Goal: Information Seeking & Learning: Learn about a topic

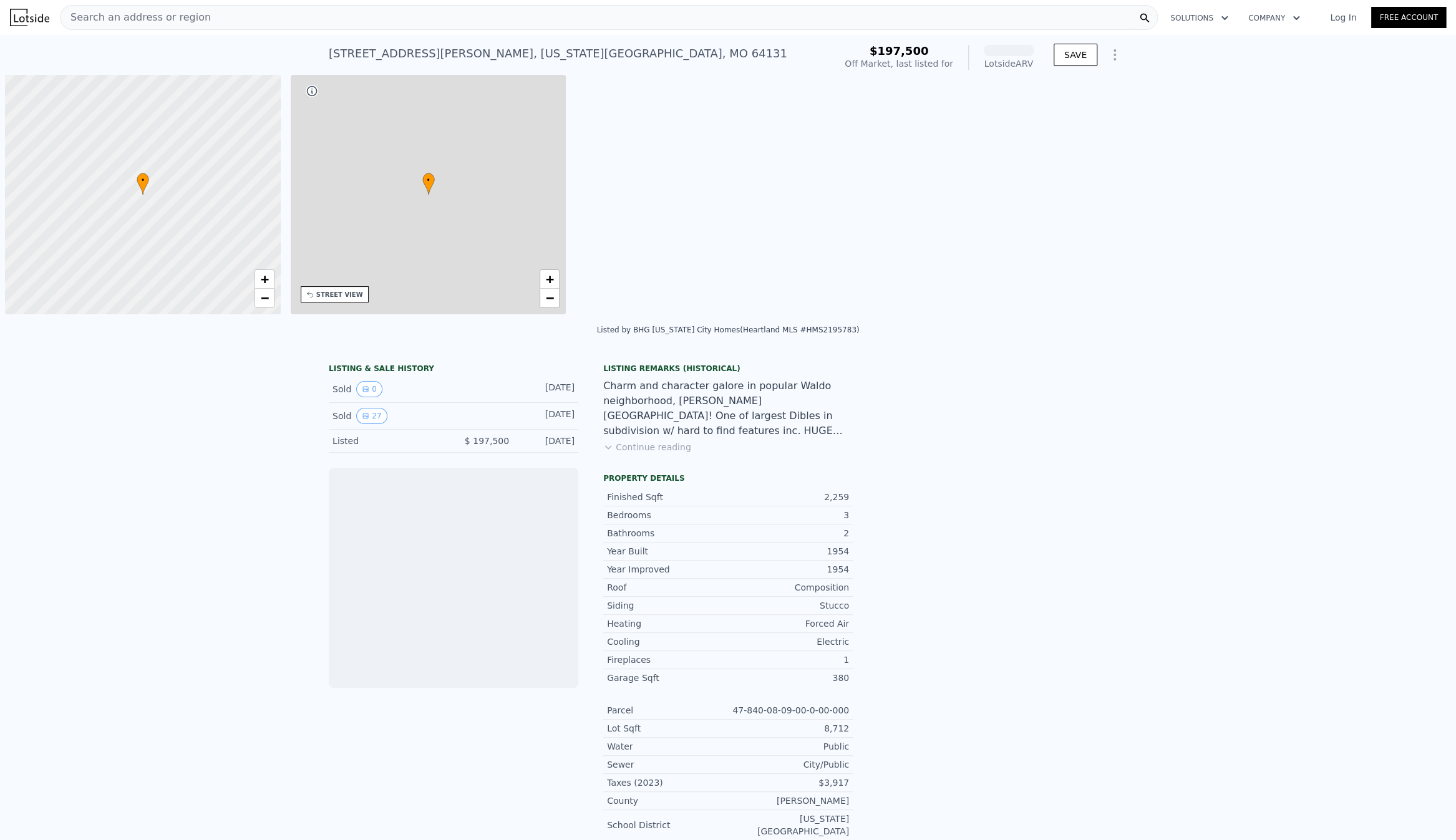
scroll to position [0, 5]
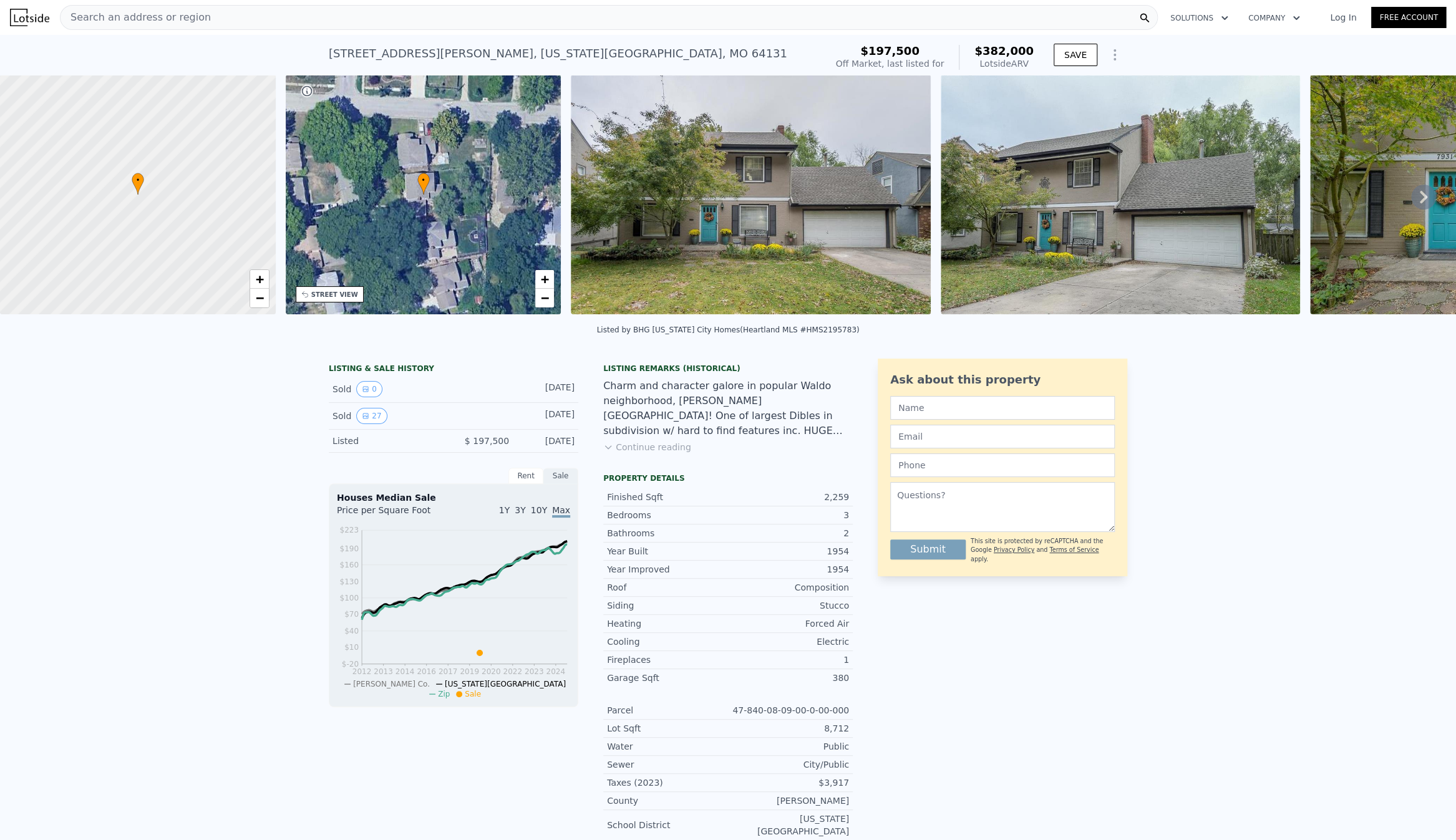
click at [1413, 200] on icon at bounding box center [1423, 196] width 25 height 25
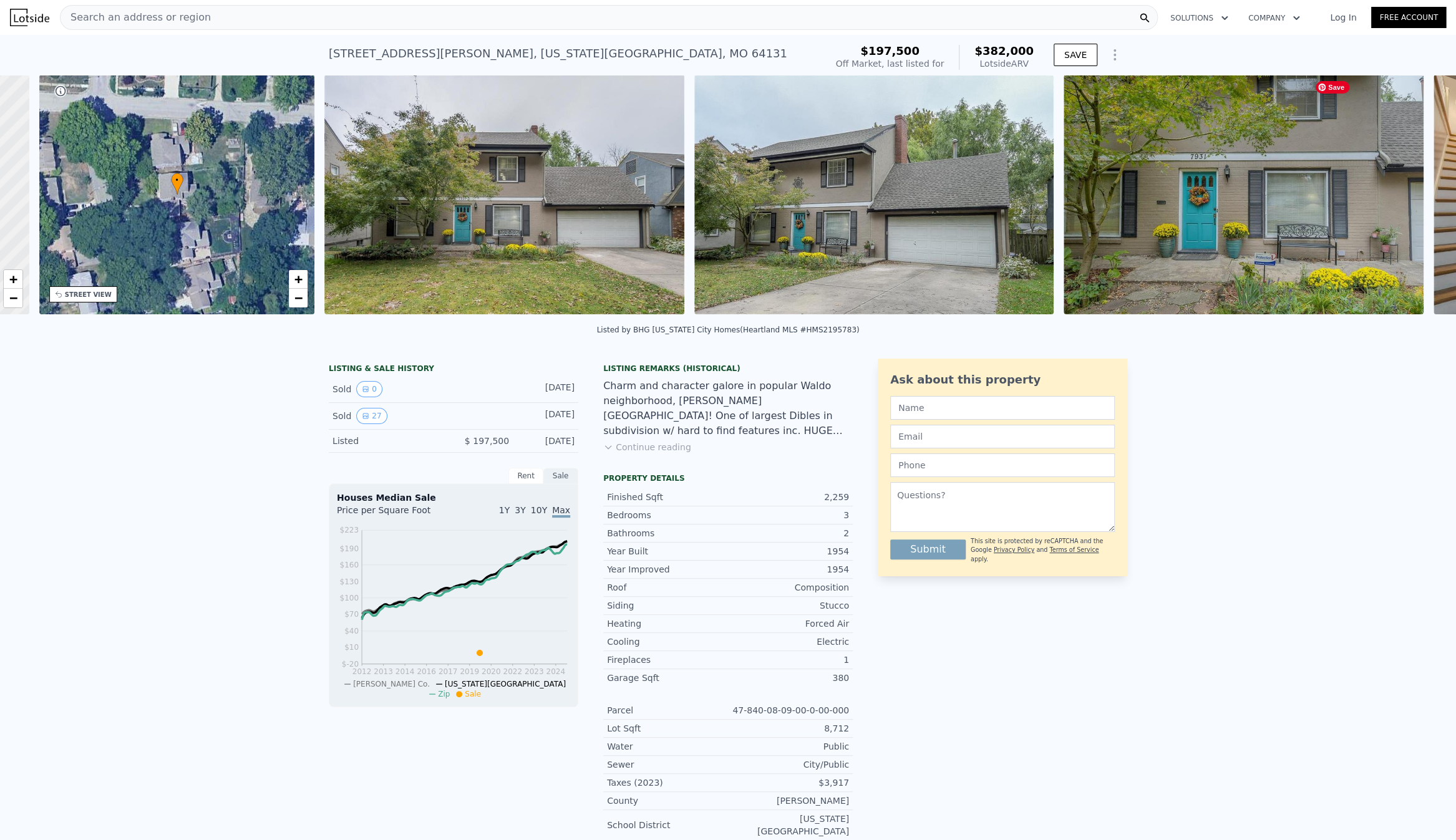
scroll to position [0, 290]
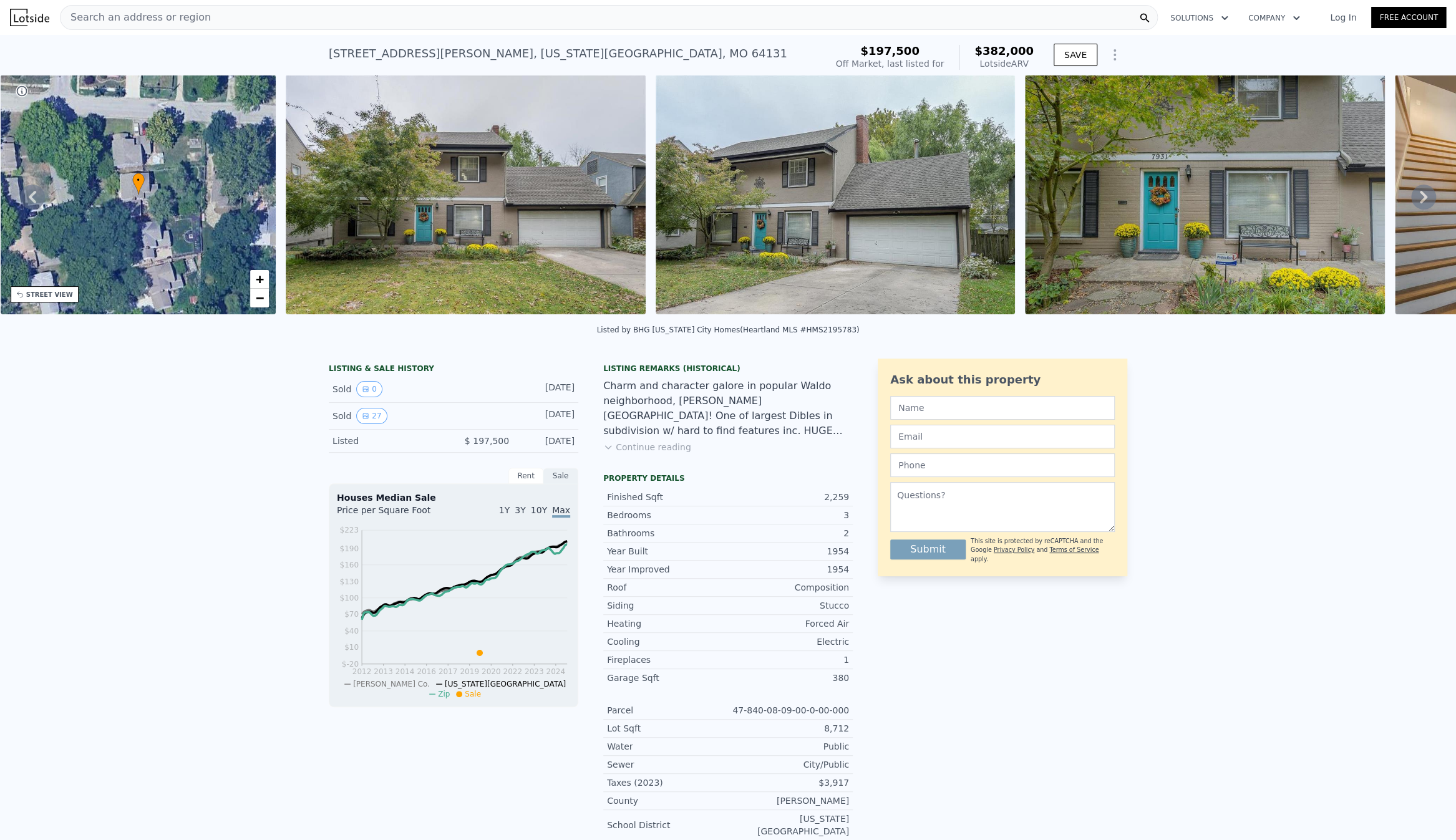
click at [1413, 200] on icon at bounding box center [1423, 196] width 25 height 25
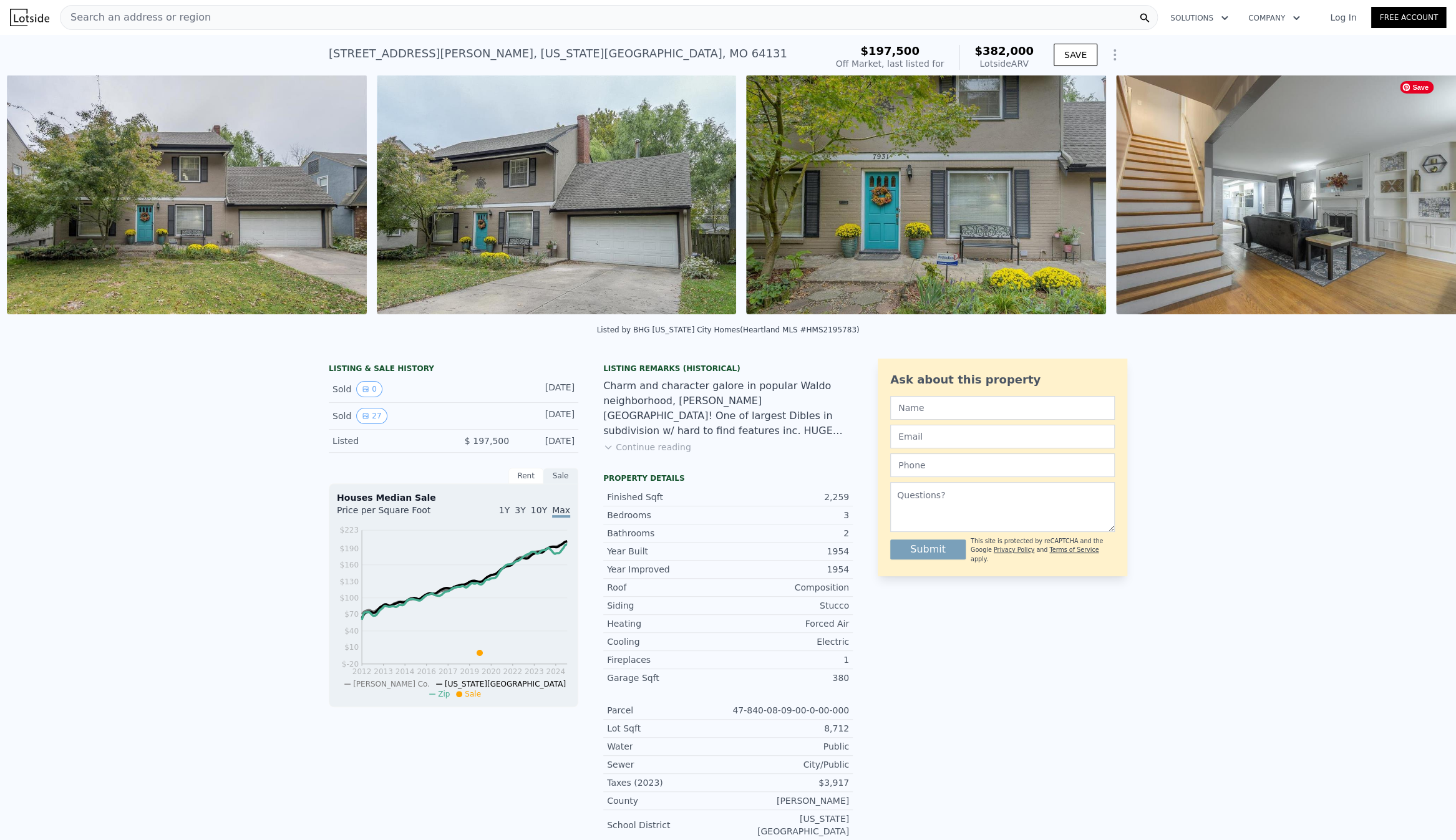
scroll to position [0, 571]
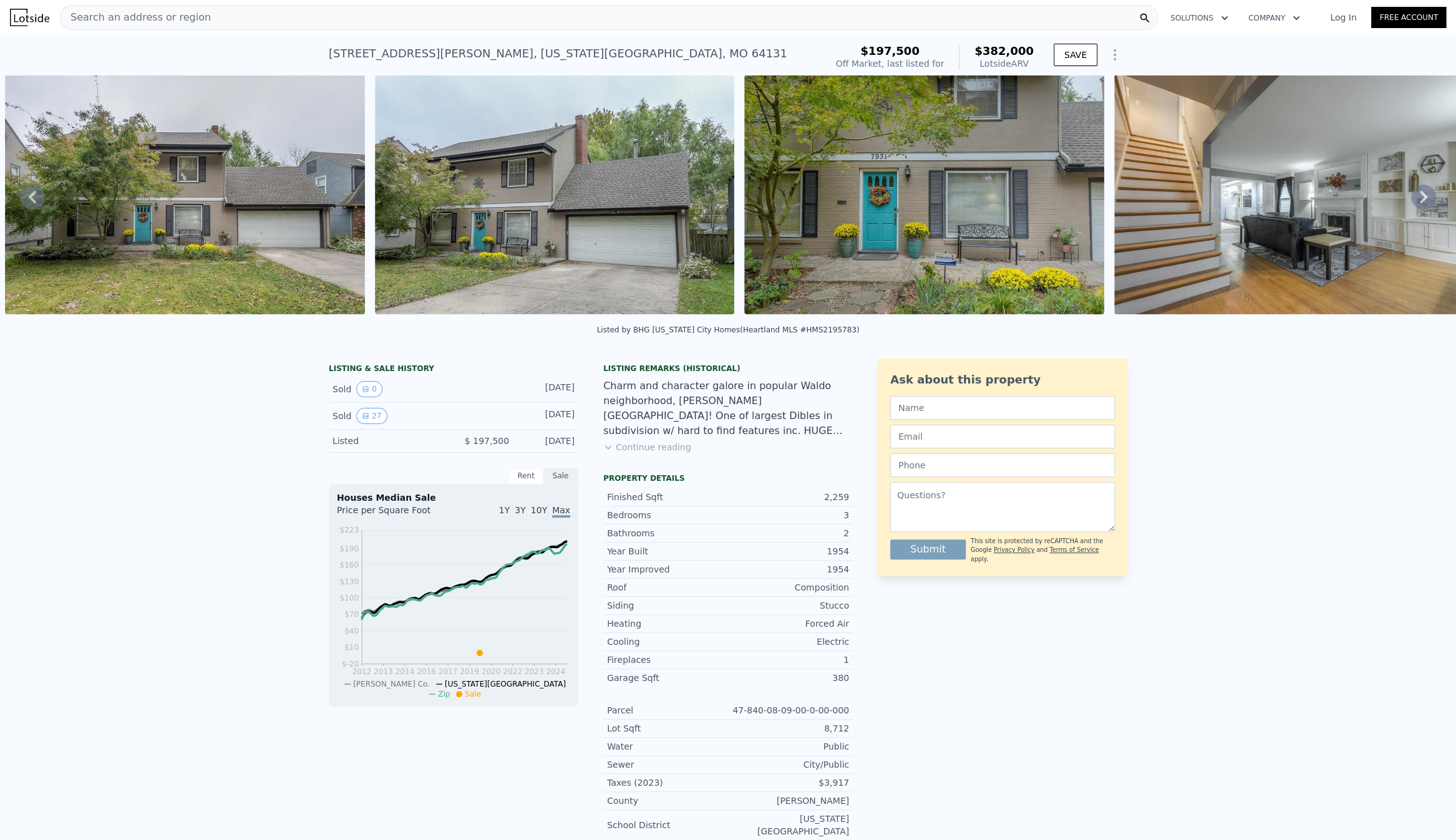
click at [1413, 200] on icon at bounding box center [1423, 196] width 25 height 25
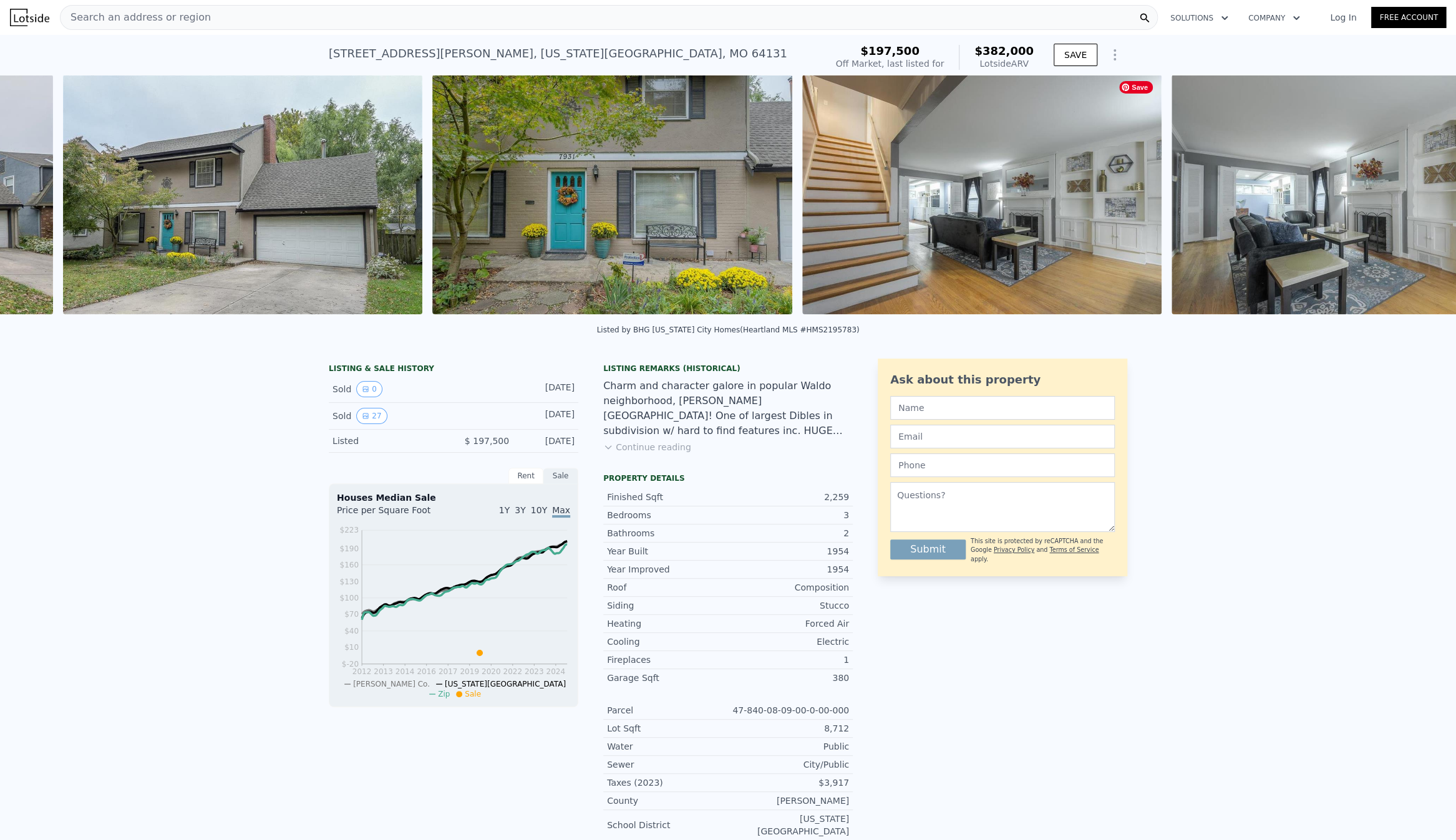
scroll to position [0, 941]
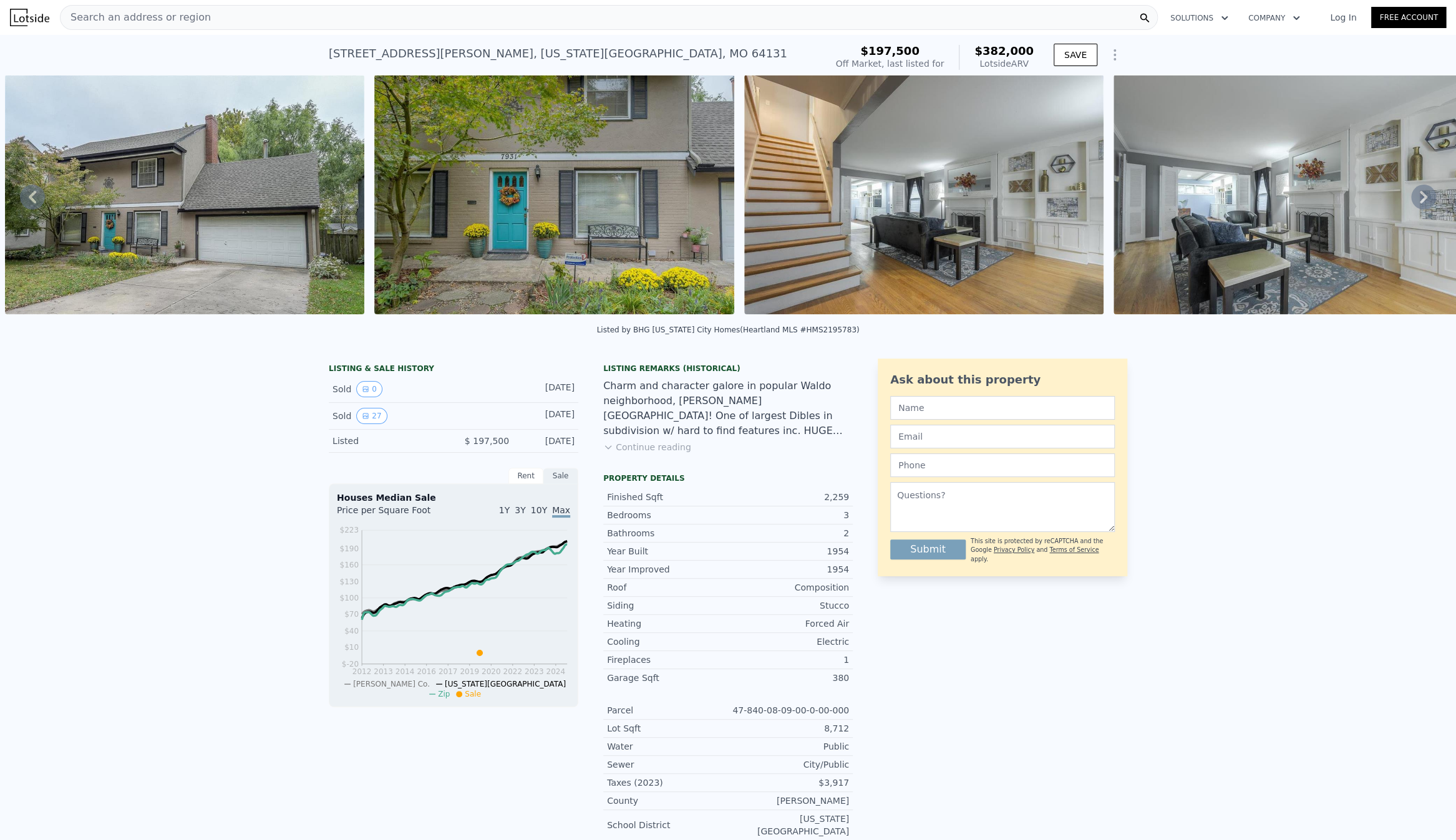
click at [1413, 200] on icon at bounding box center [1423, 196] width 25 height 25
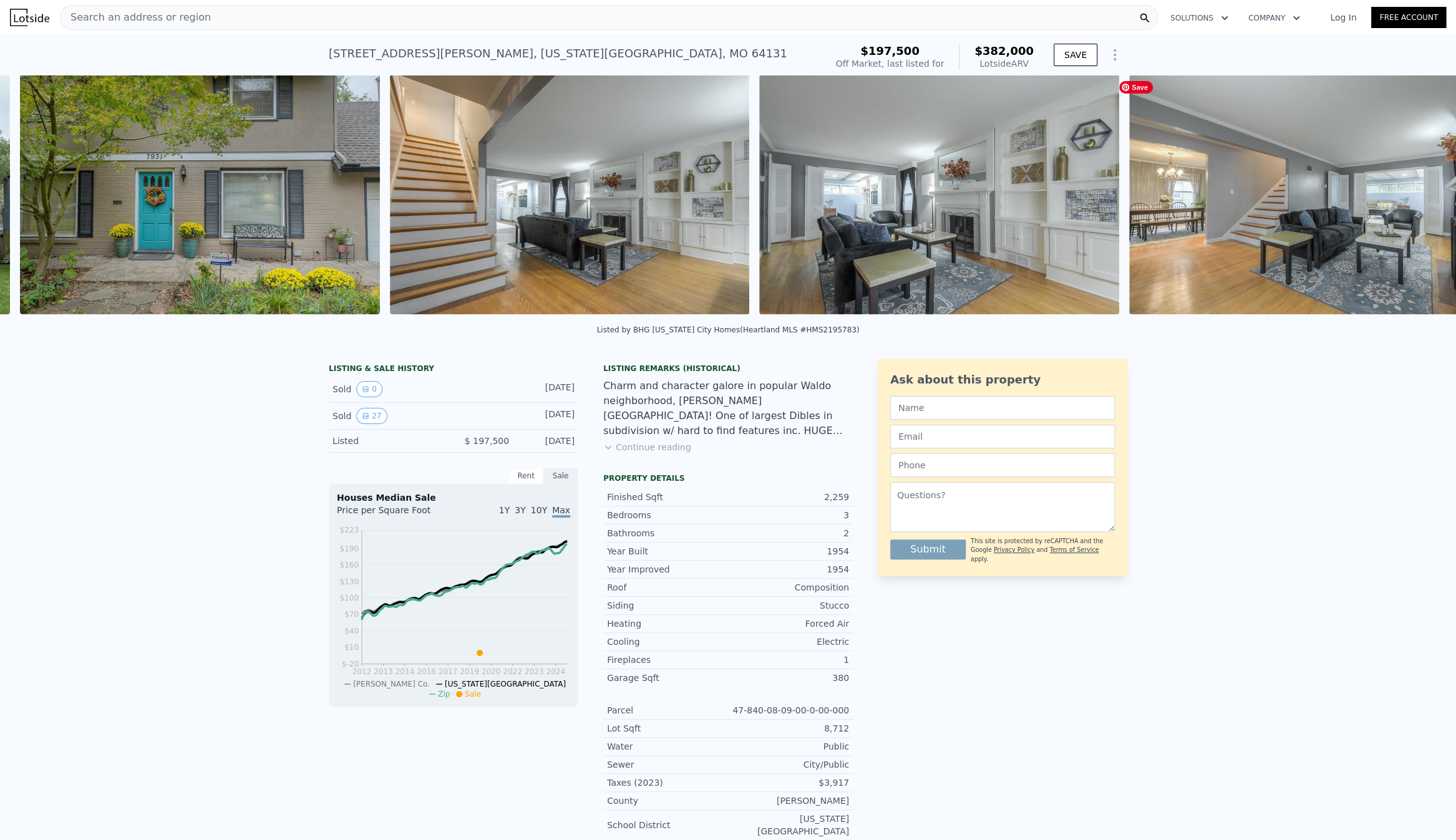
scroll to position [0, 1309]
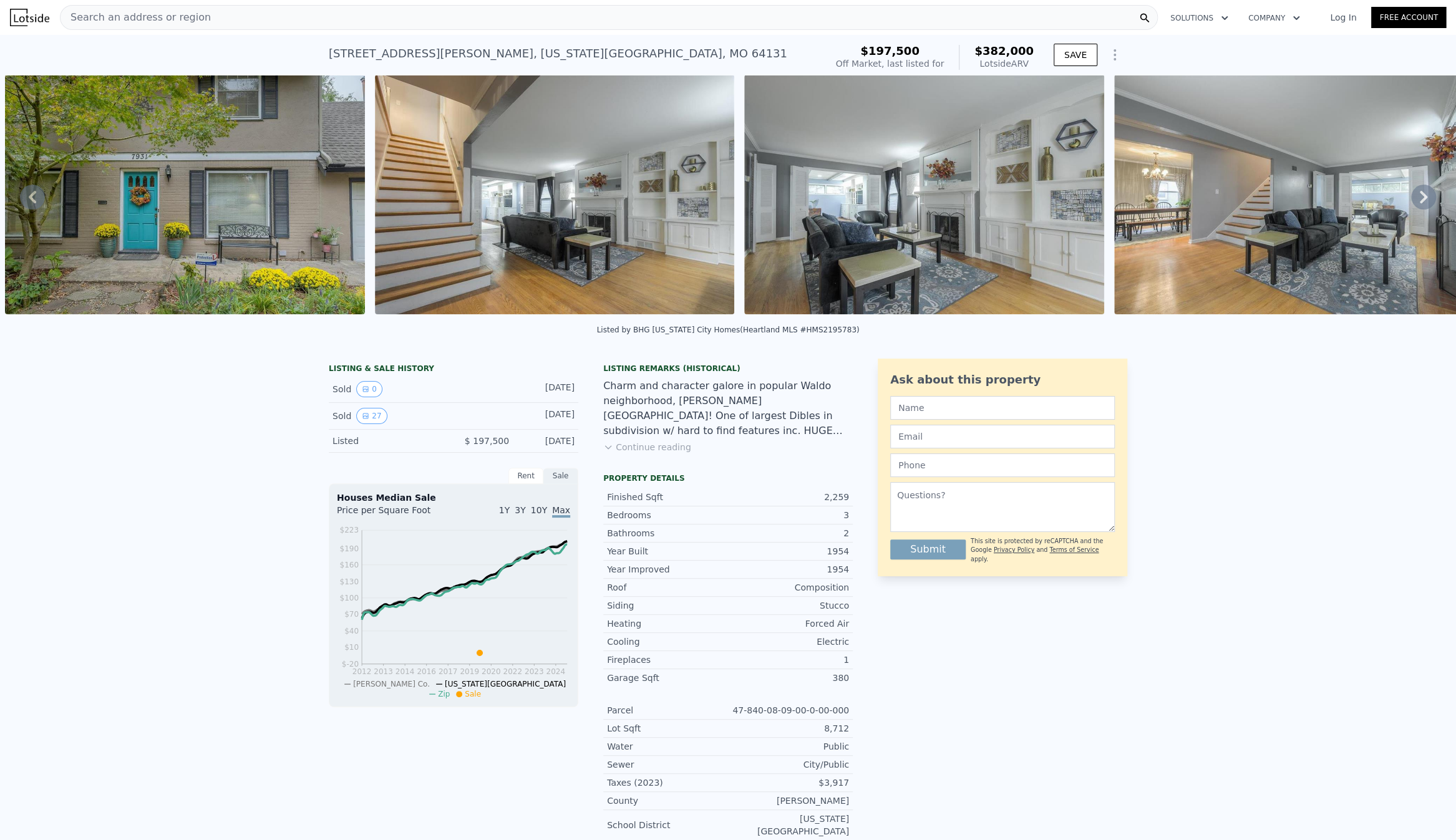
click at [1413, 200] on icon at bounding box center [1423, 196] width 25 height 25
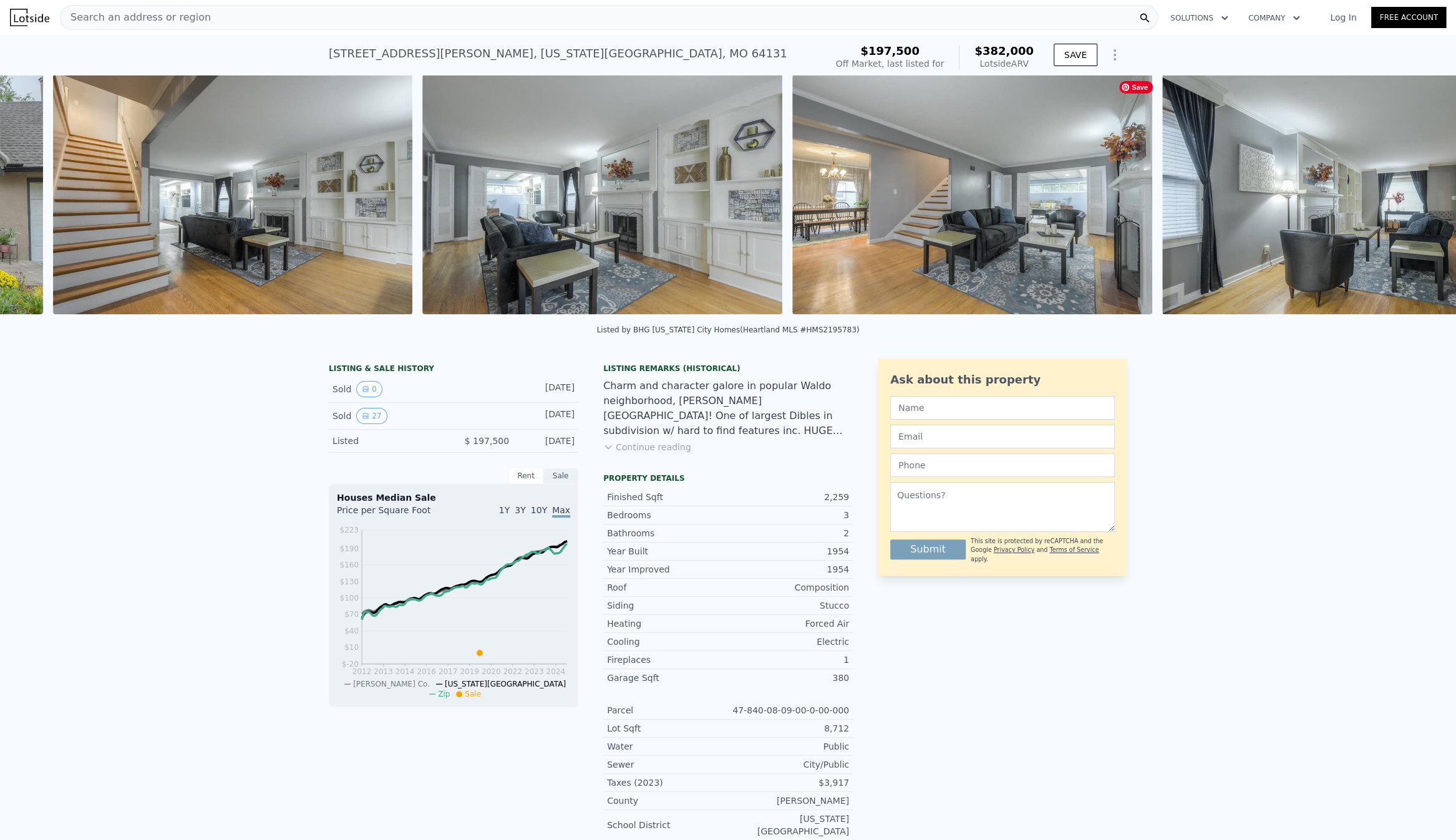
scroll to position [0, 1679]
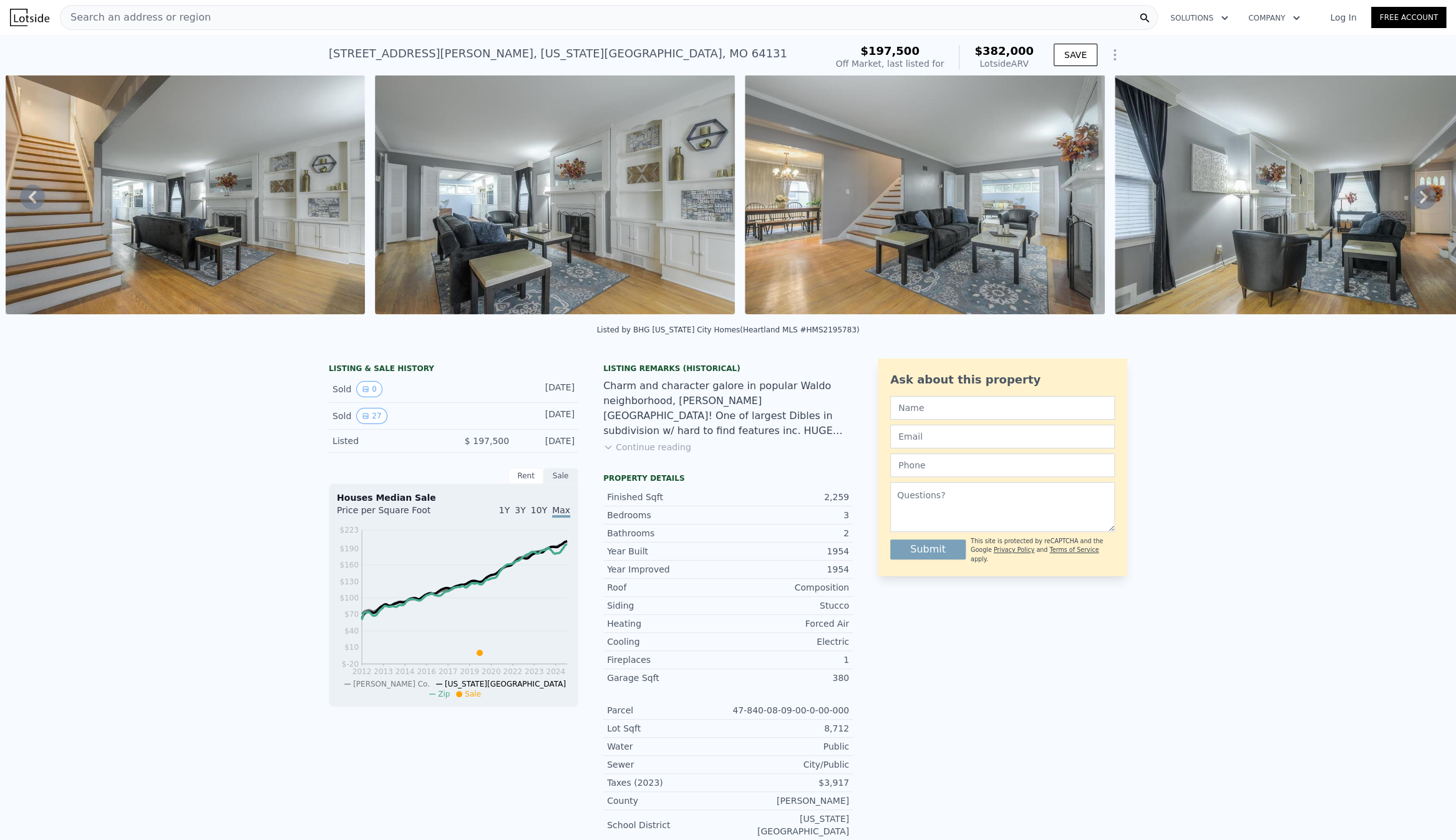
click at [1413, 200] on icon at bounding box center [1423, 196] width 25 height 25
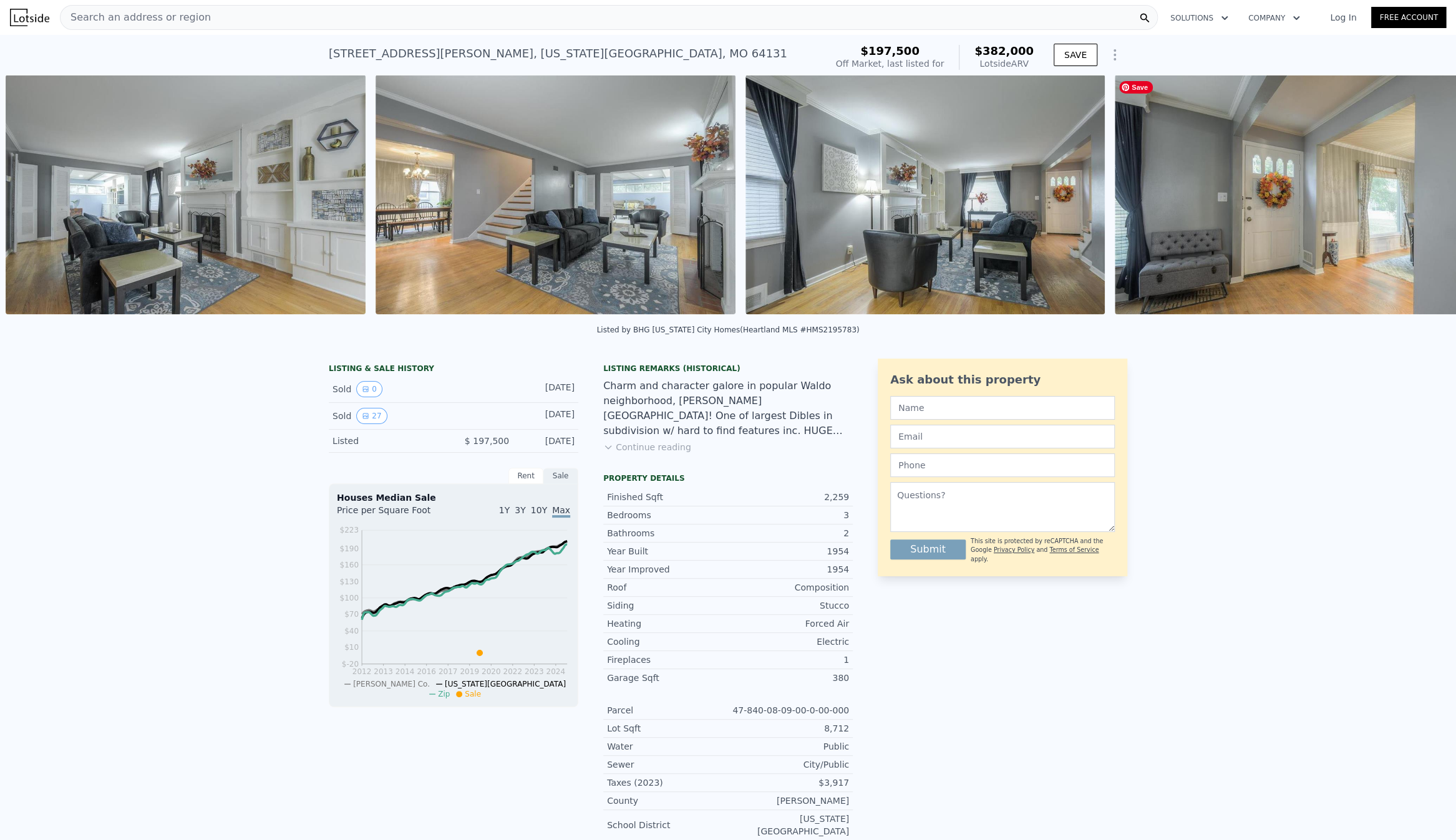
scroll to position [0, 2049]
click at [1413, 200] on icon at bounding box center [1423, 196] width 25 height 25
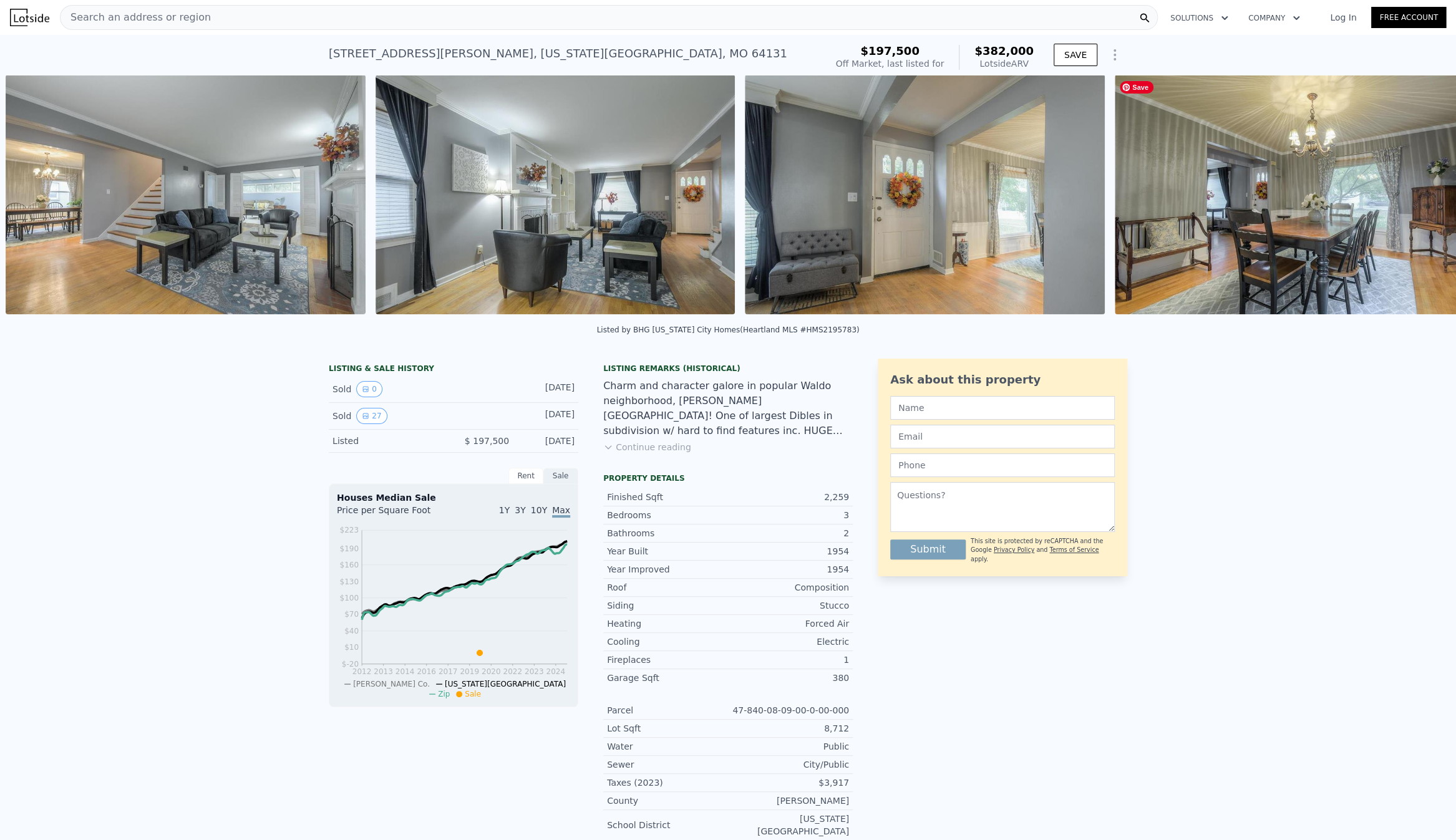
scroll to position [0, 2418]
click at [1420, 199] on icon at bounding box center [1423, 197] width 7 height 12
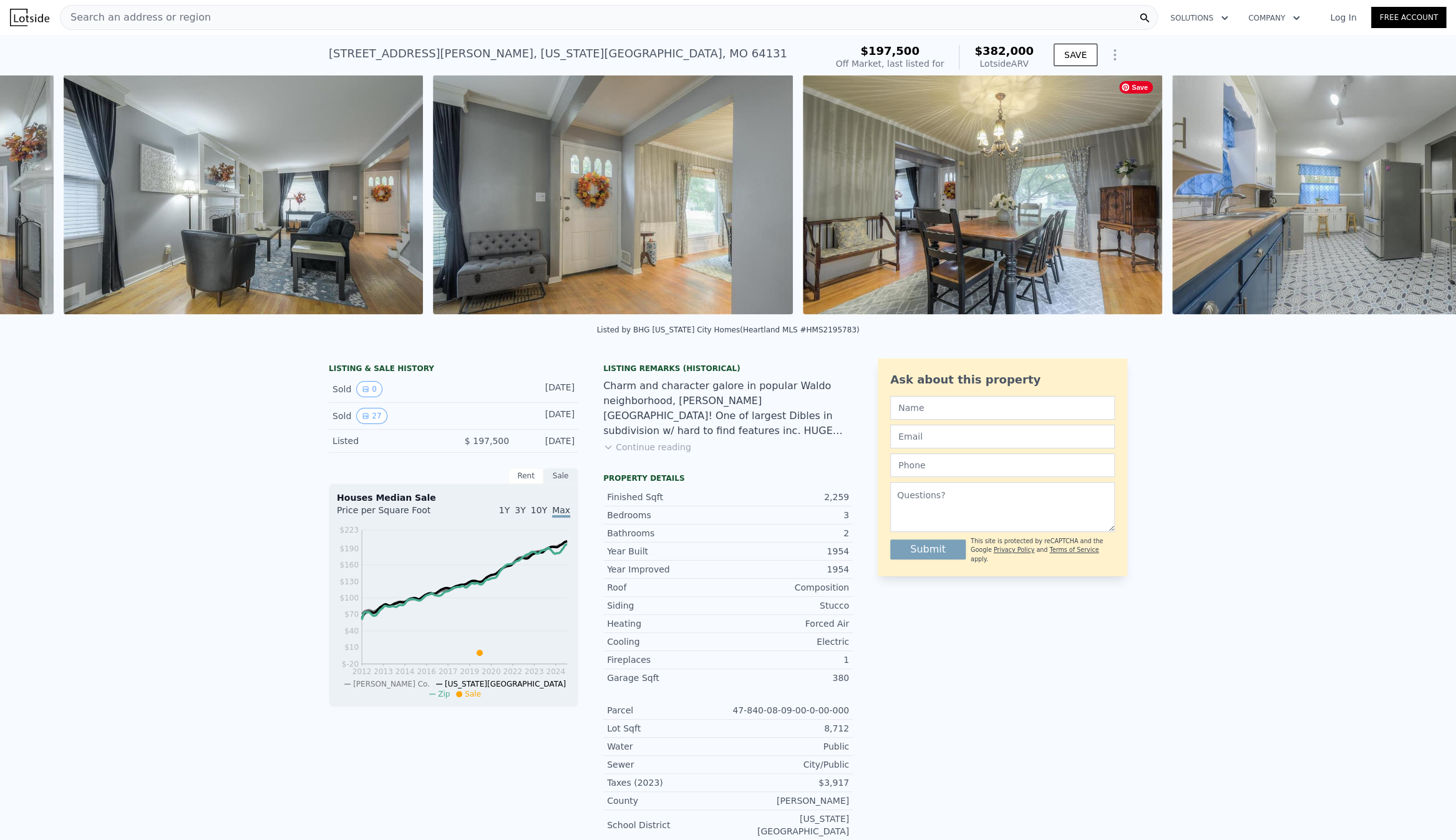
scroll to position [0, 2788]
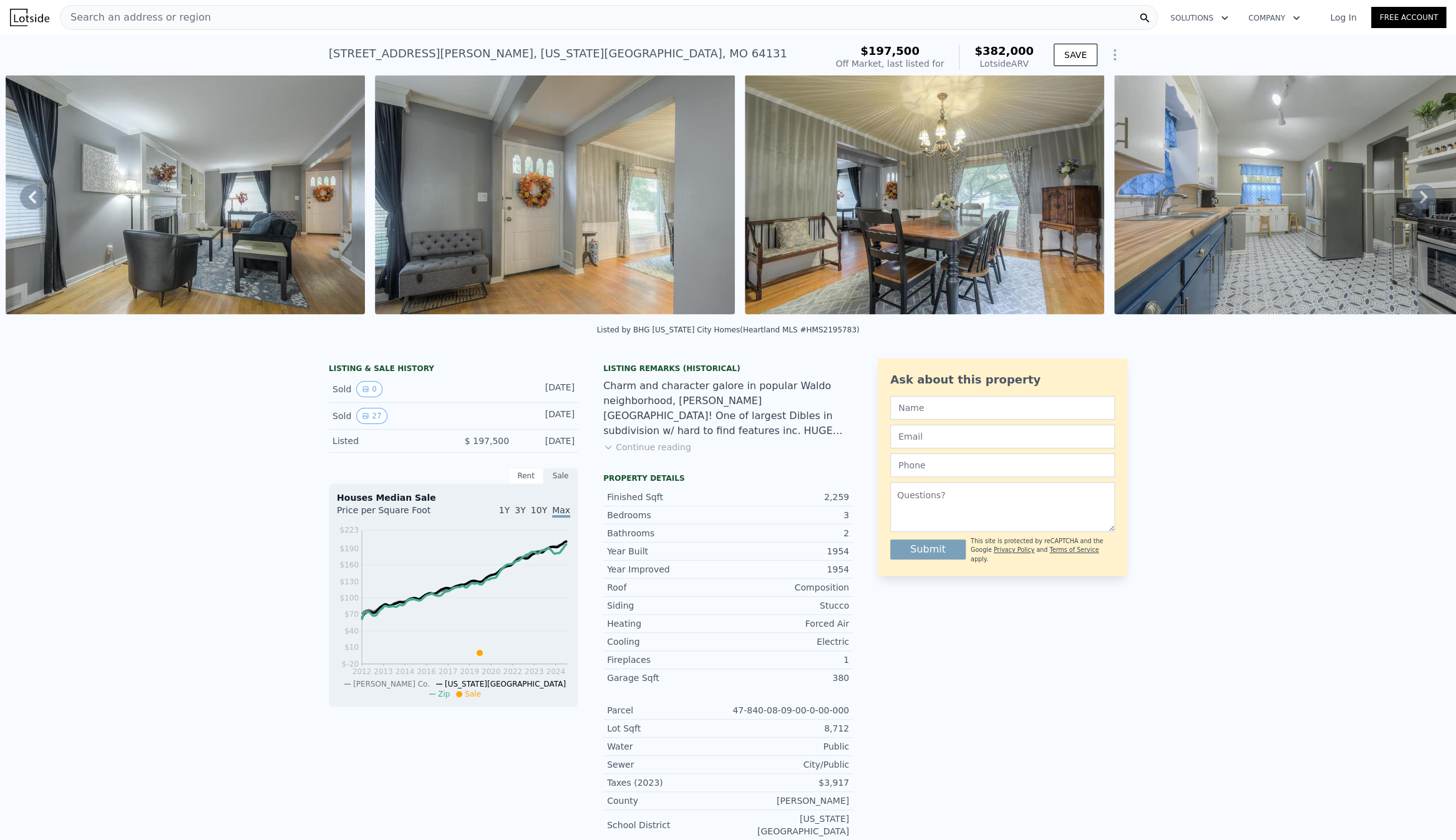
click at [1420, 199] on icon at bounding box center [1423, 197] width 7 height 12
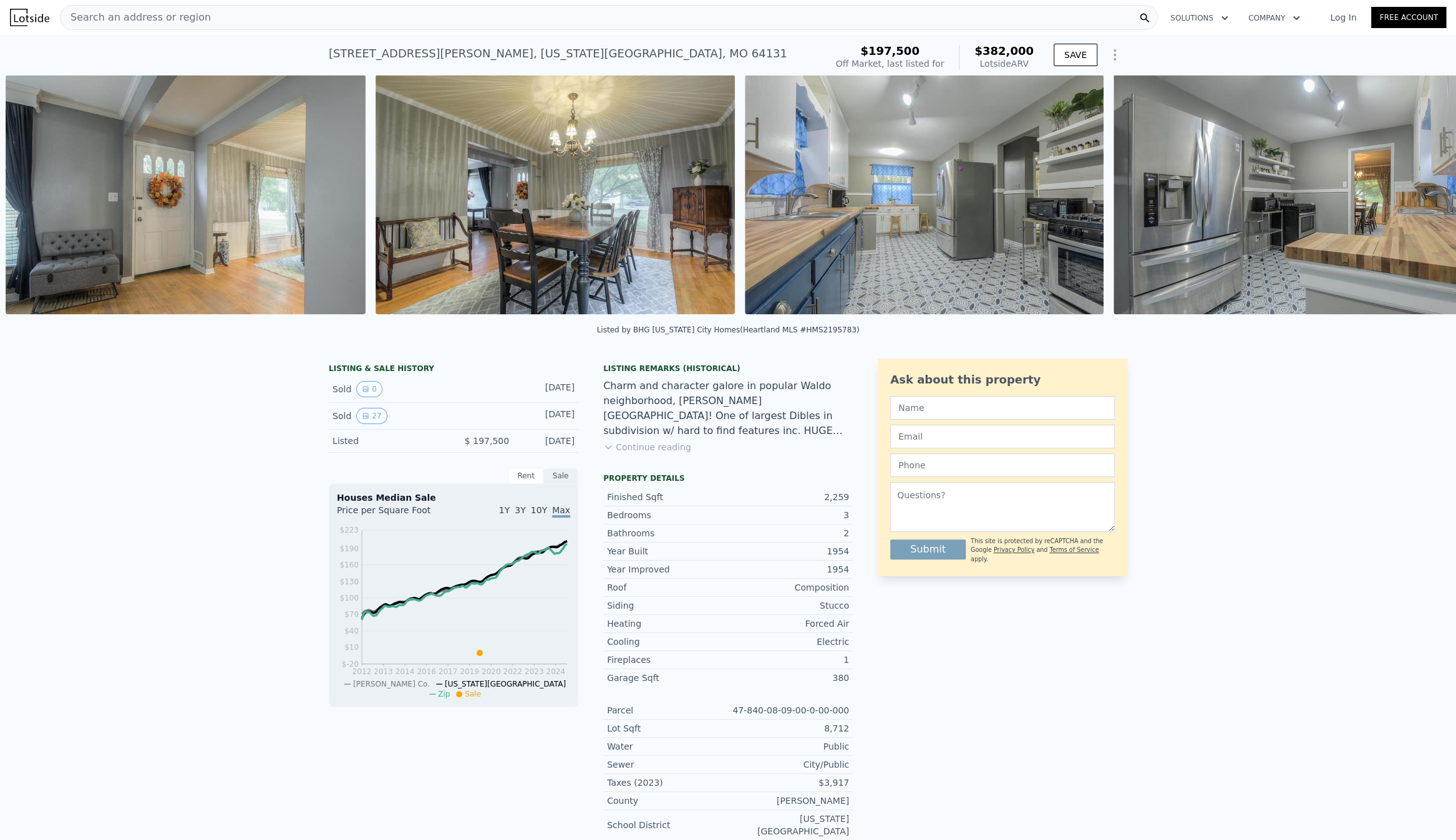
scroll to position [0, 3158]
click at [1420, 199] on icon at bounding box center [1423, 197] width 7 height 12
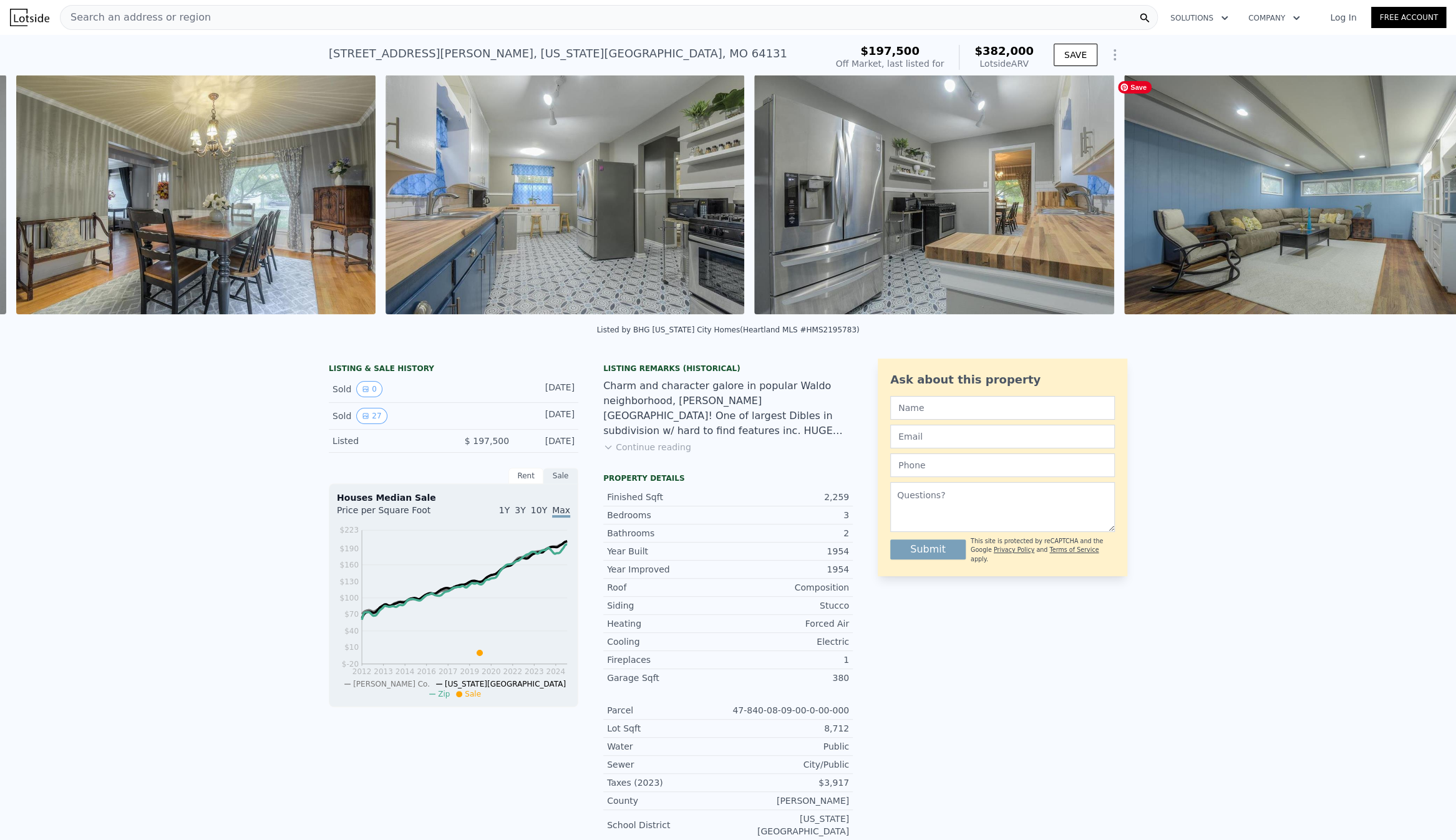
scroll to position [0, 3528]
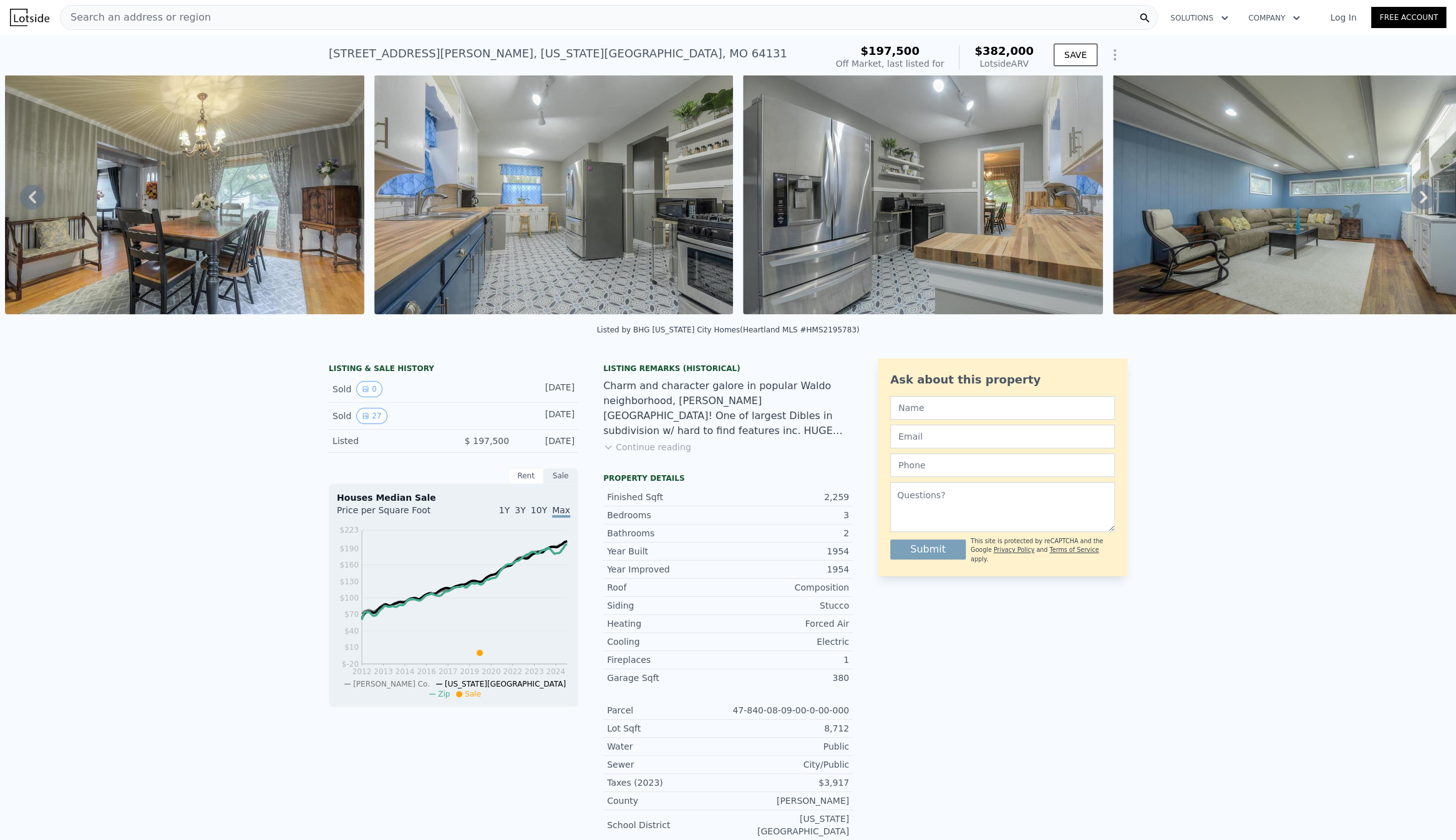
click at [1420, 199] on icon at bounding box center [1423, 197] width 7 height 12
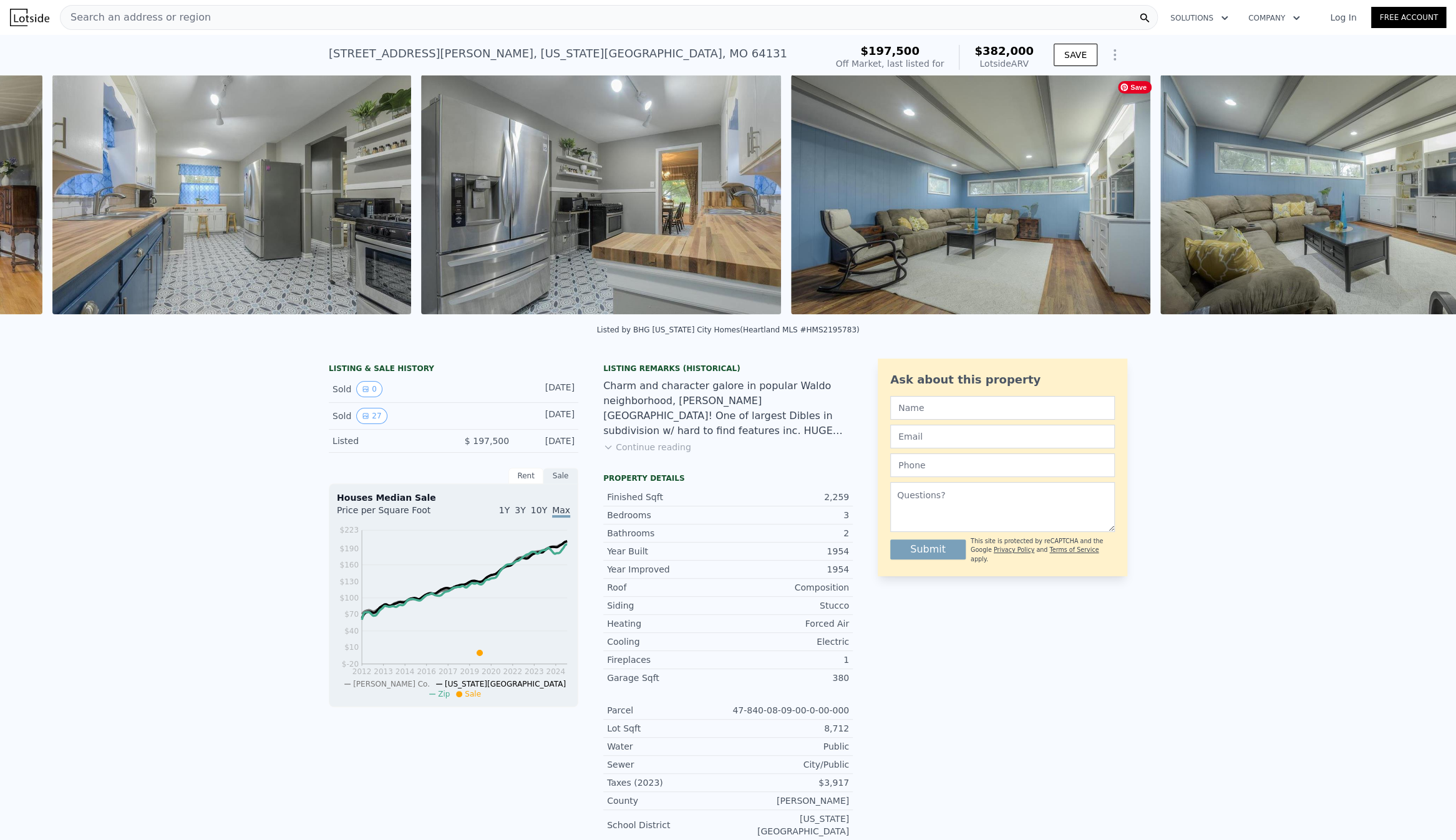
scroll to position [0, 3897]
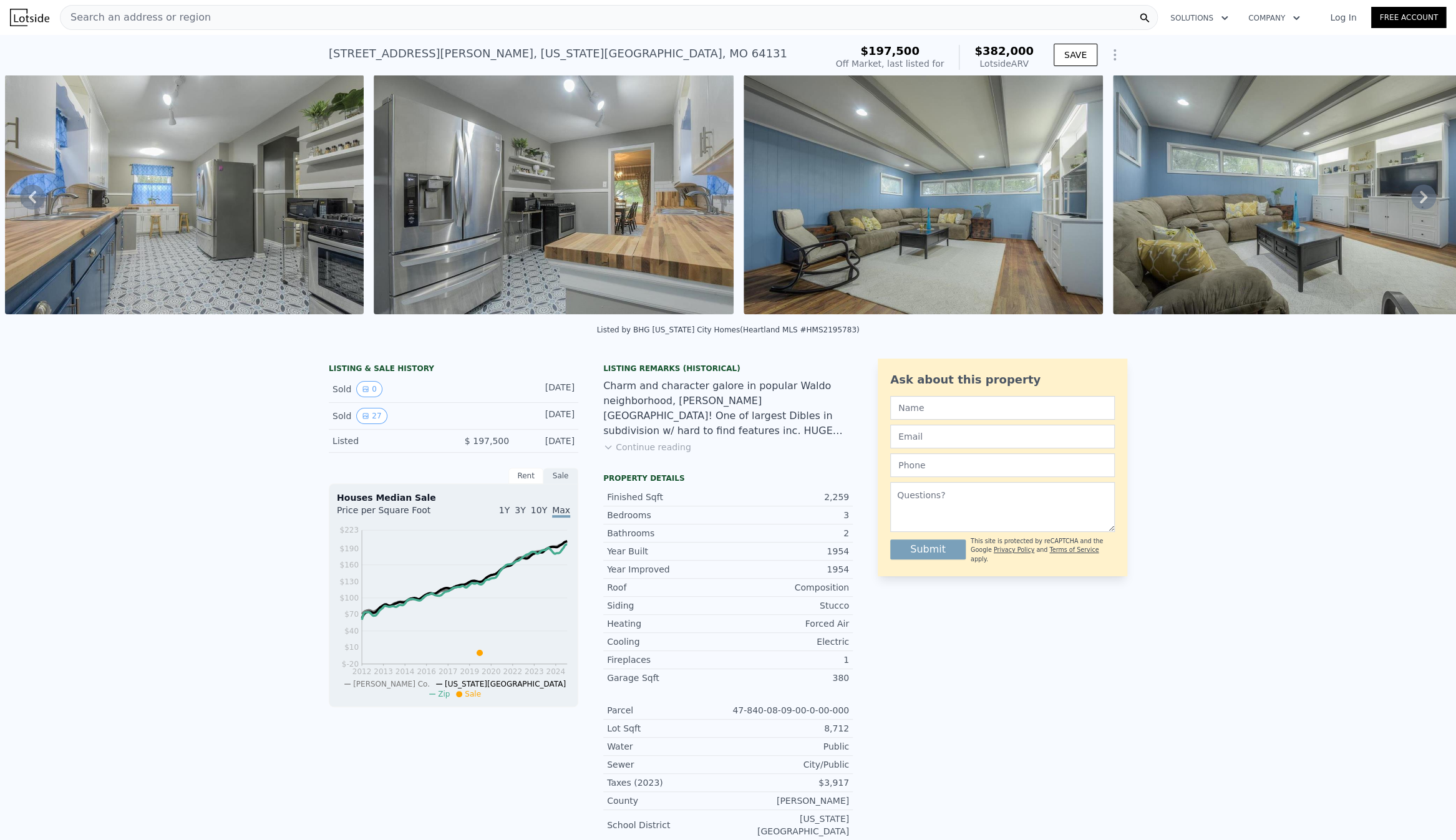
click at [1420, 199] on icon at bounding box center [1423, 197] width 7 height 12
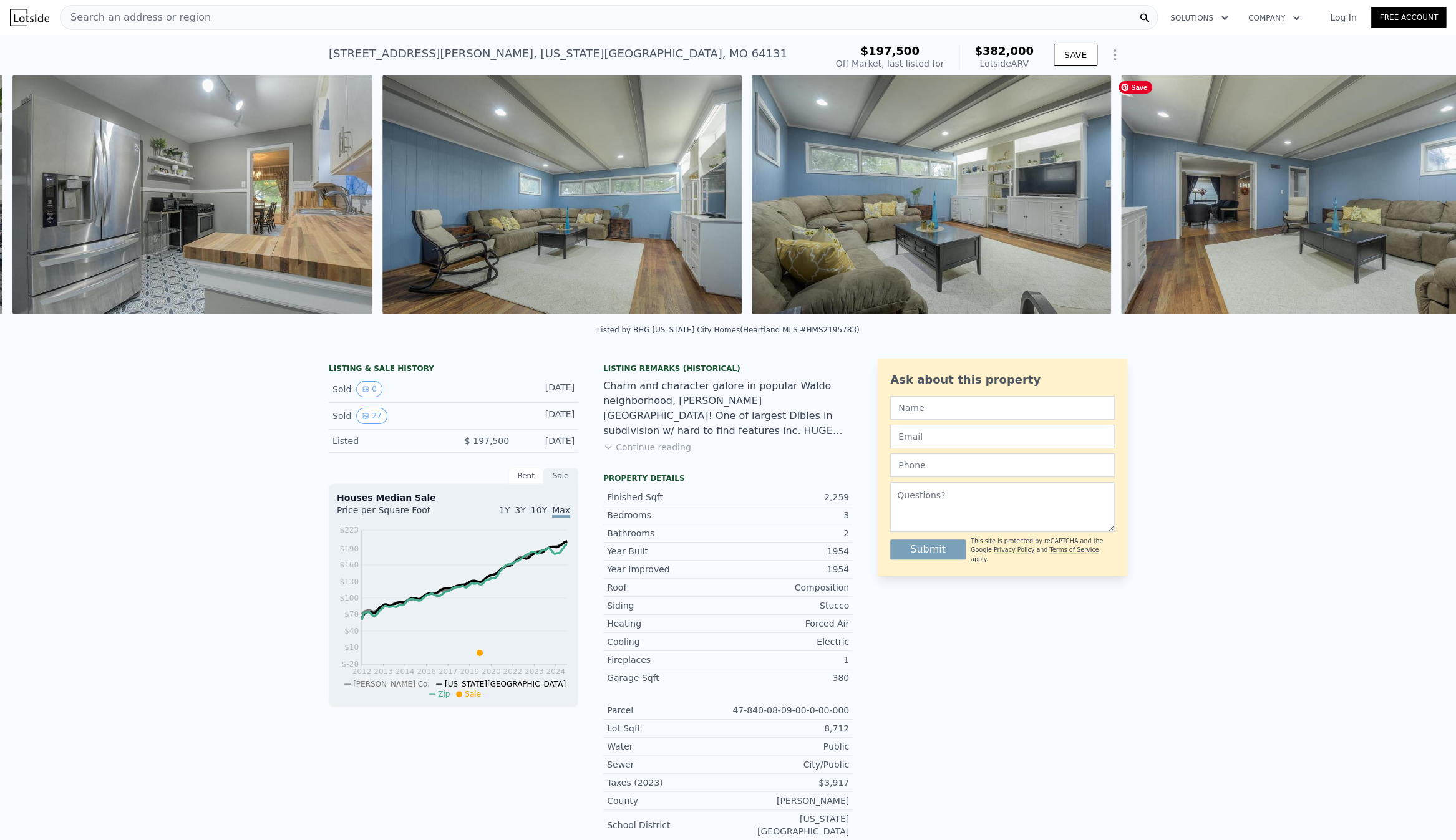
scroll to position [0, 4265]
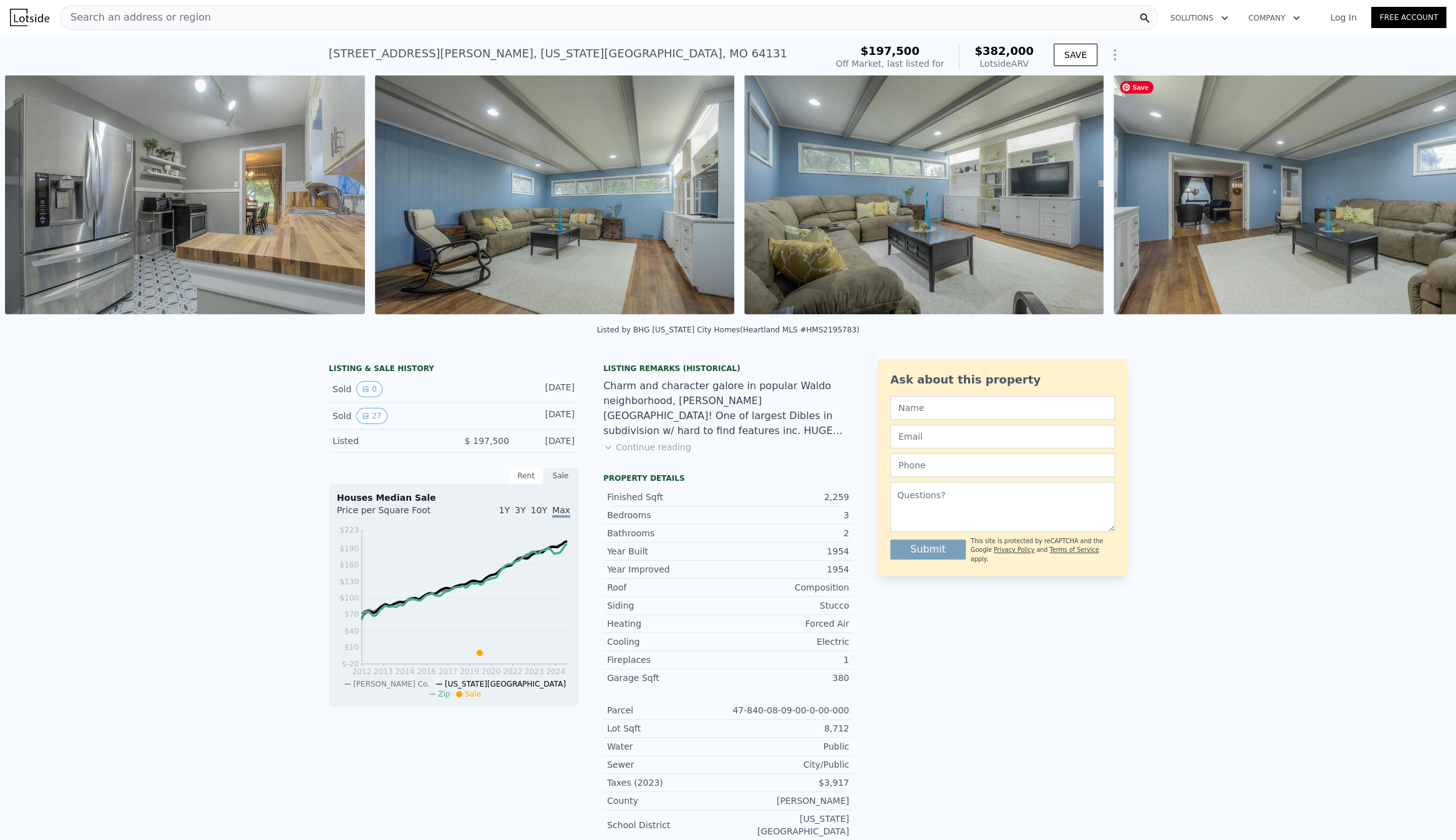
click at [1412, 199] on div "• + − • + − STREET VIEW Loading... SATELLITE VIEW" at bounding box center [728, 196] width 1456 height 244
click at [1420, 199] on icon at bounding box center [1423, 197] width 7 height 12
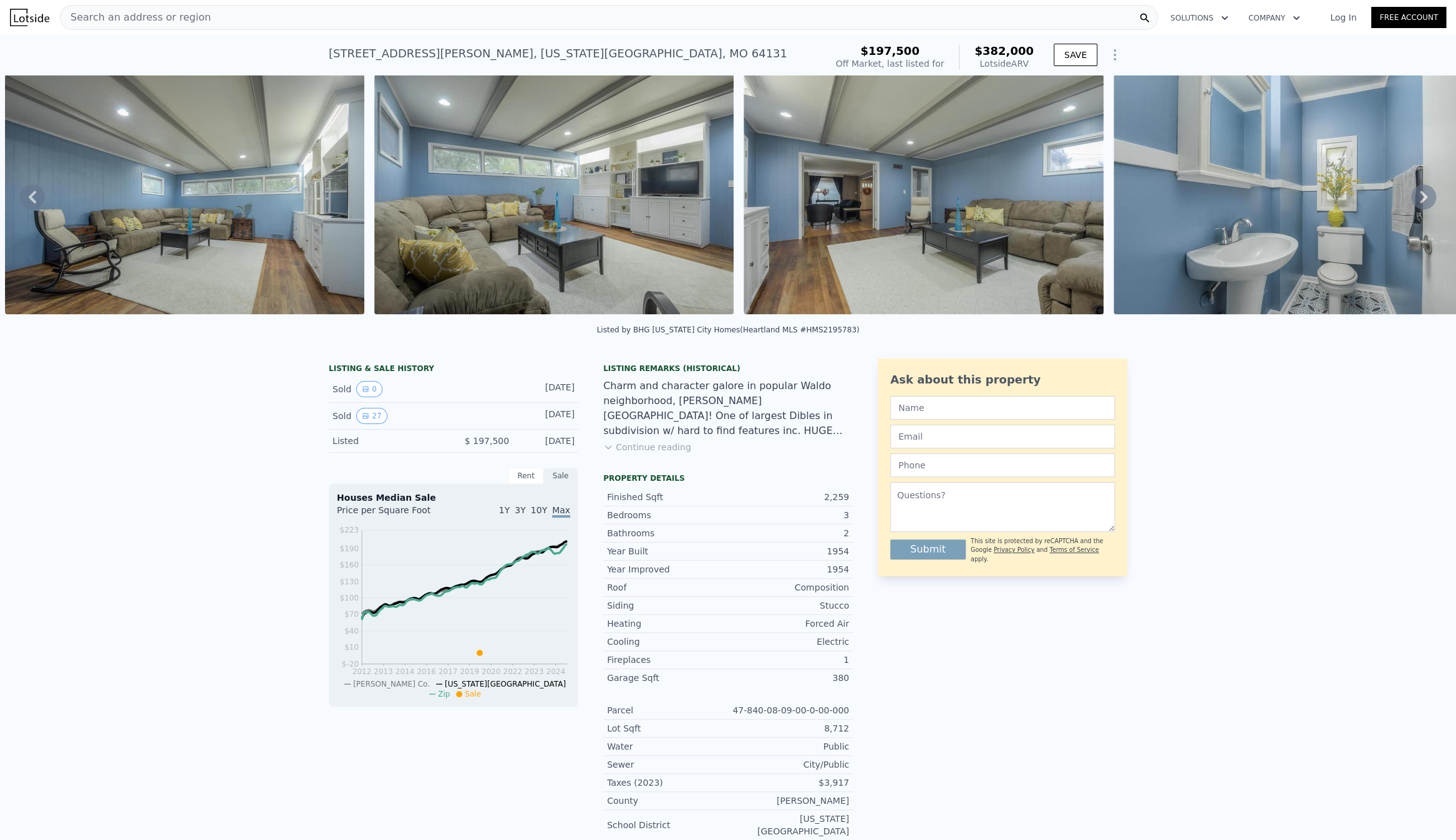
click at [1420, 199] on icon at bounding box center [1423, 197] width 7 height 12
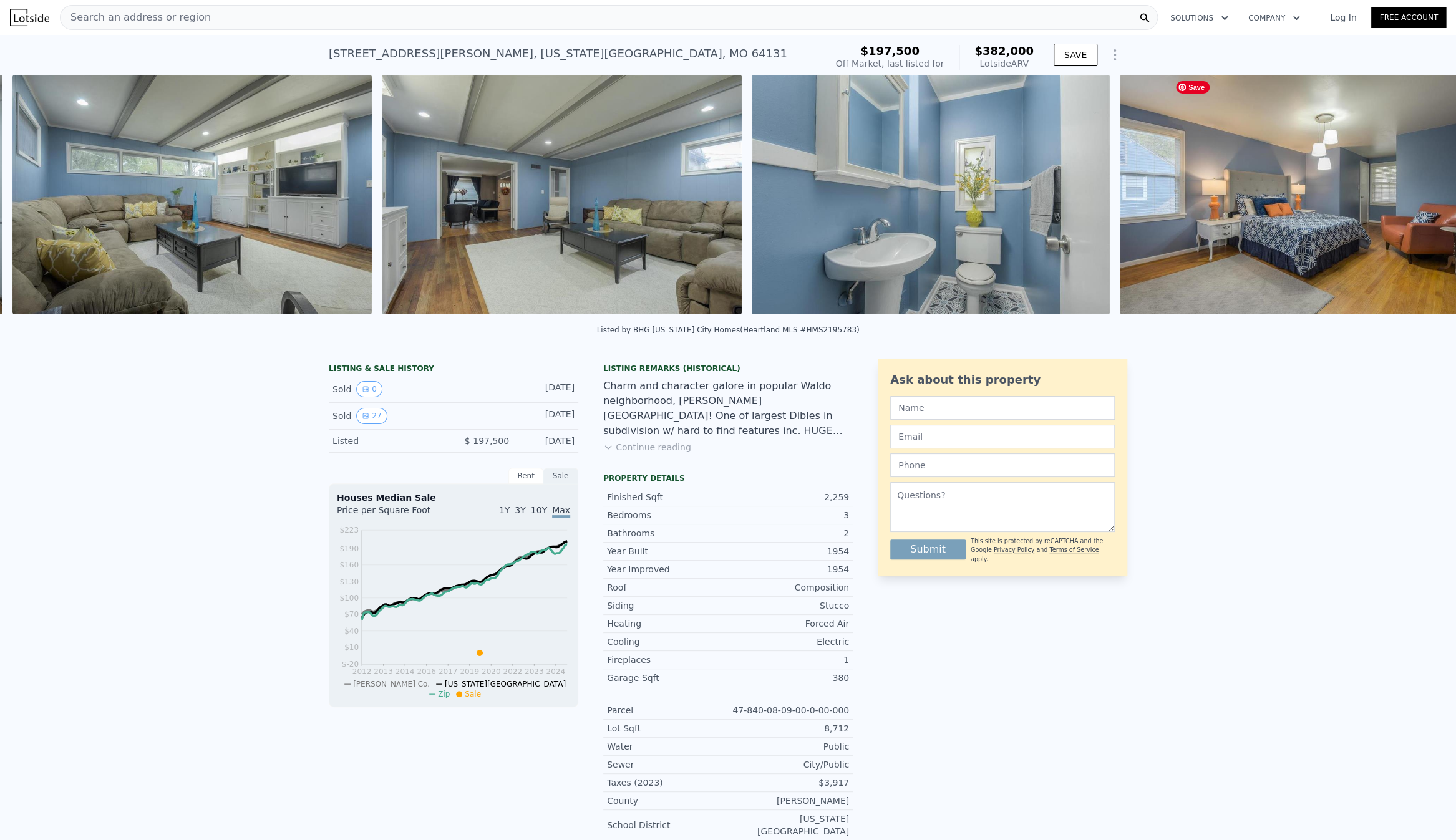
scroll to position [0, 5005]
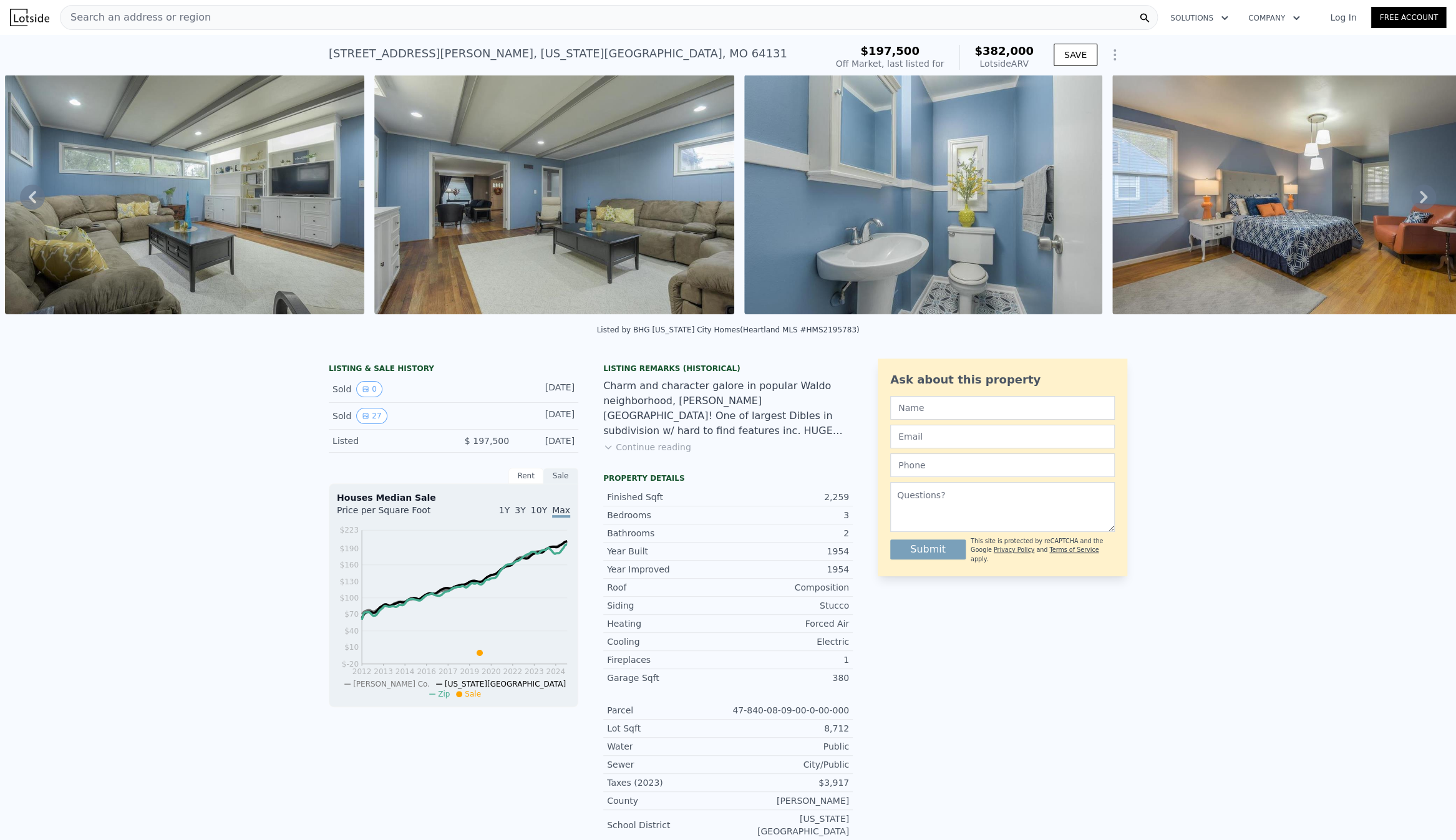
click at [1420, 199] on icon at bounding box center [1423, 197] width 7 height 12
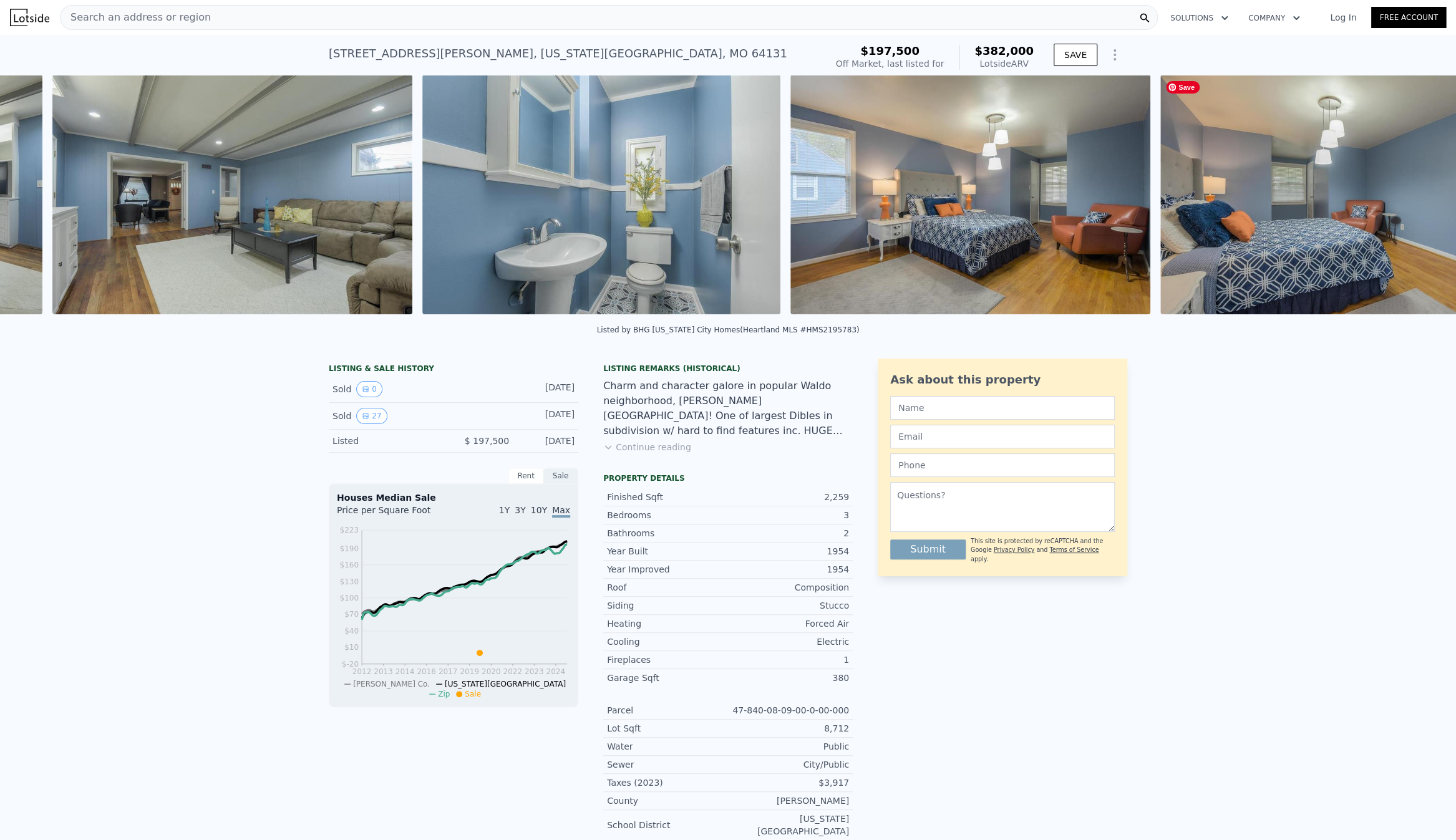
scroll to position [0, 5374]
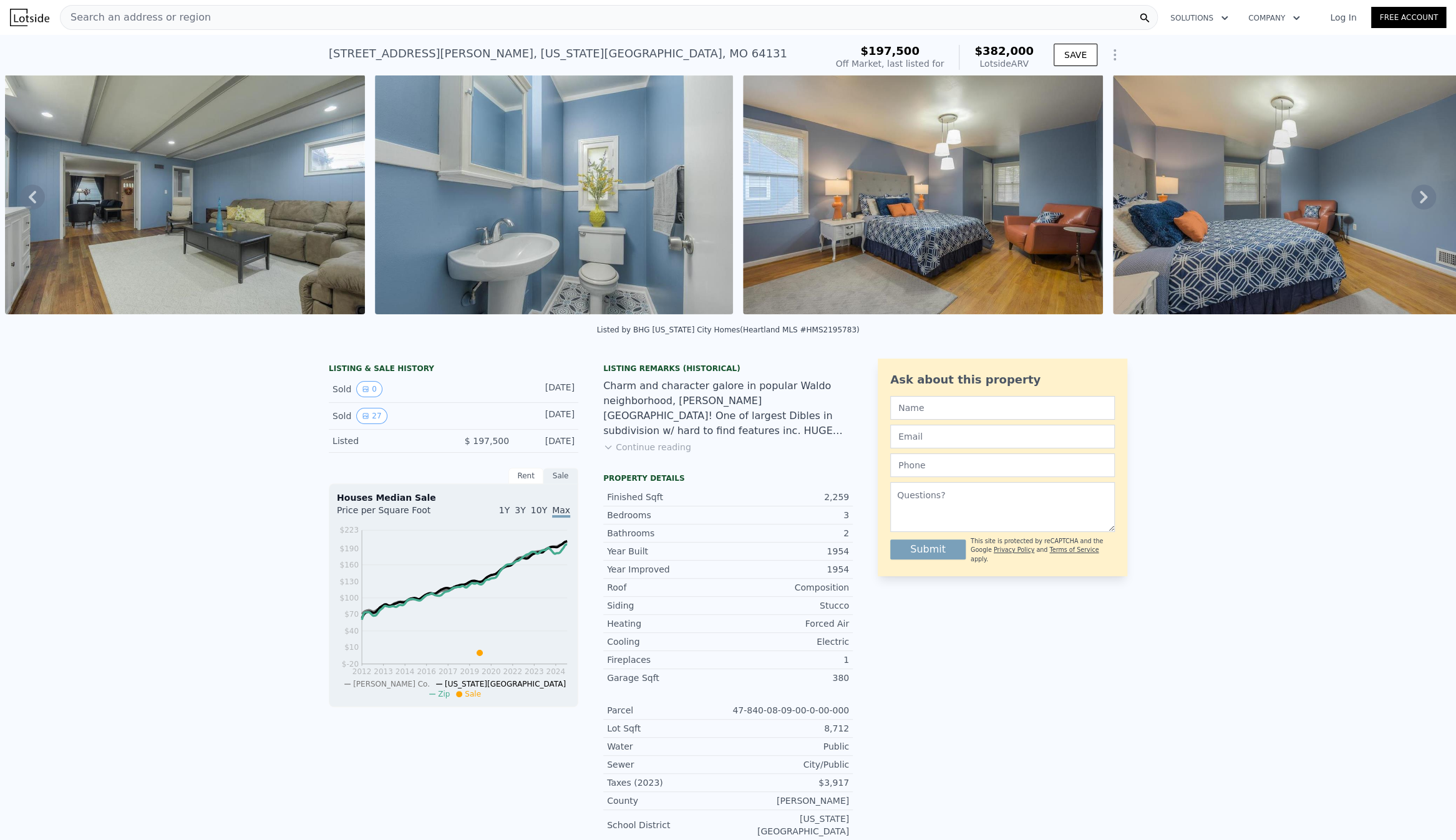
click at [1420, 199] on icon at bounding box center [1423, 197] width 7 height 12
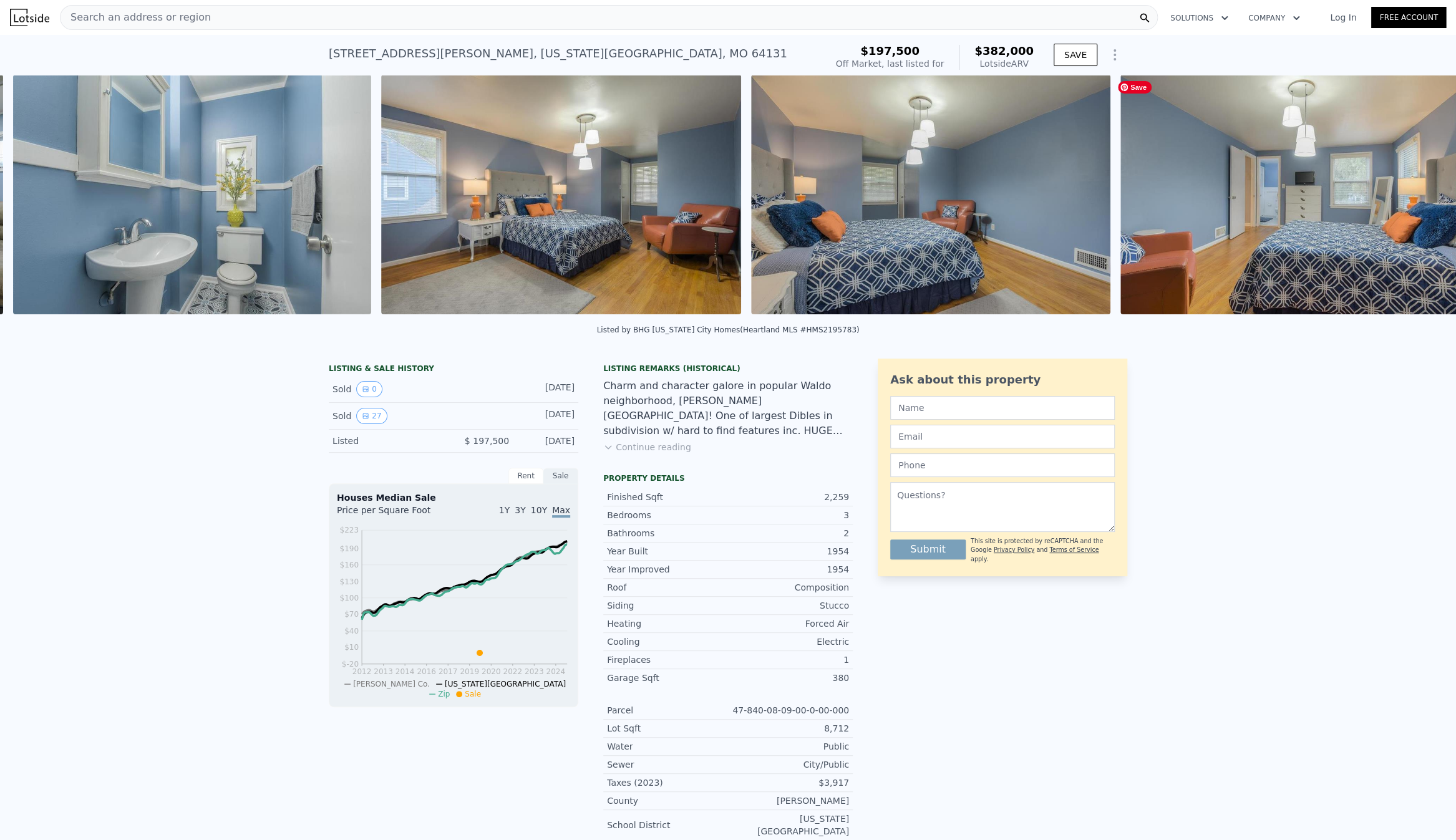
scroll to position [0, 5743]
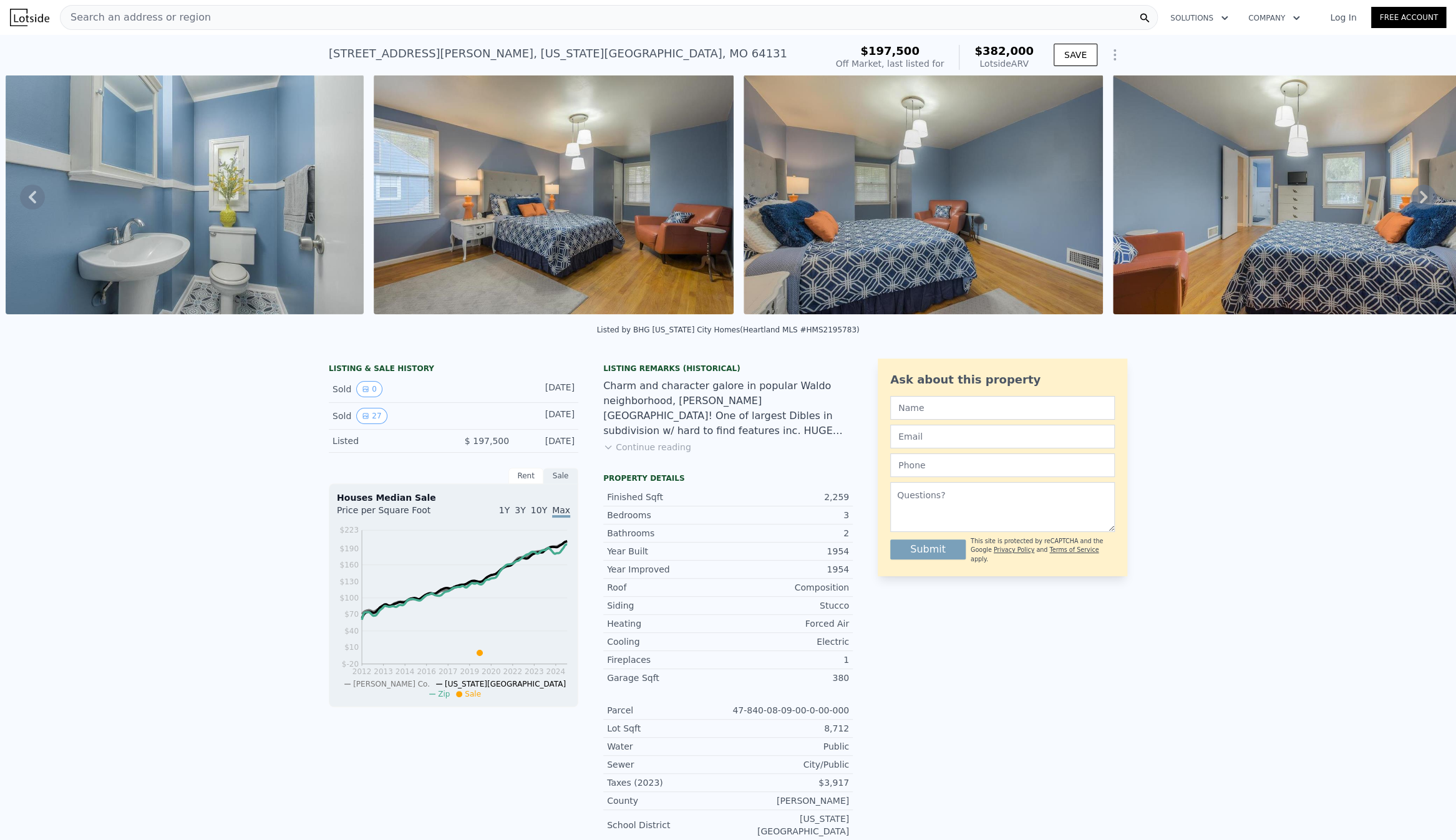
click at [1412, 199] on div "• + − • + − STREET VIEW Loading... SATELLITE VIEW" at bounding box center [728, 196] width 1456 height 244
click at [1420, 199] on icon at bounding box center [1423, 197] width 7 height 12
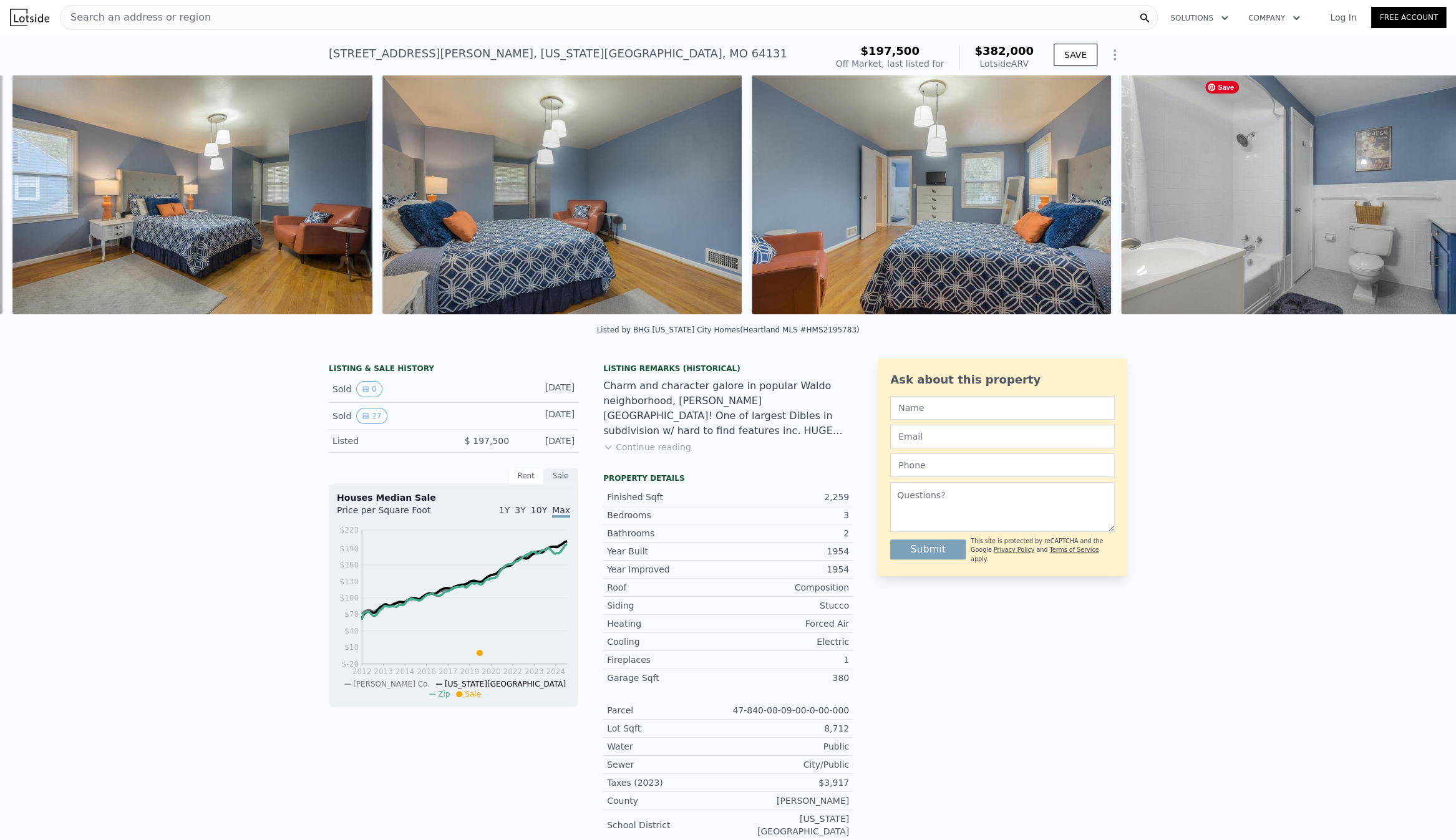
scroll to position [0, 6112]
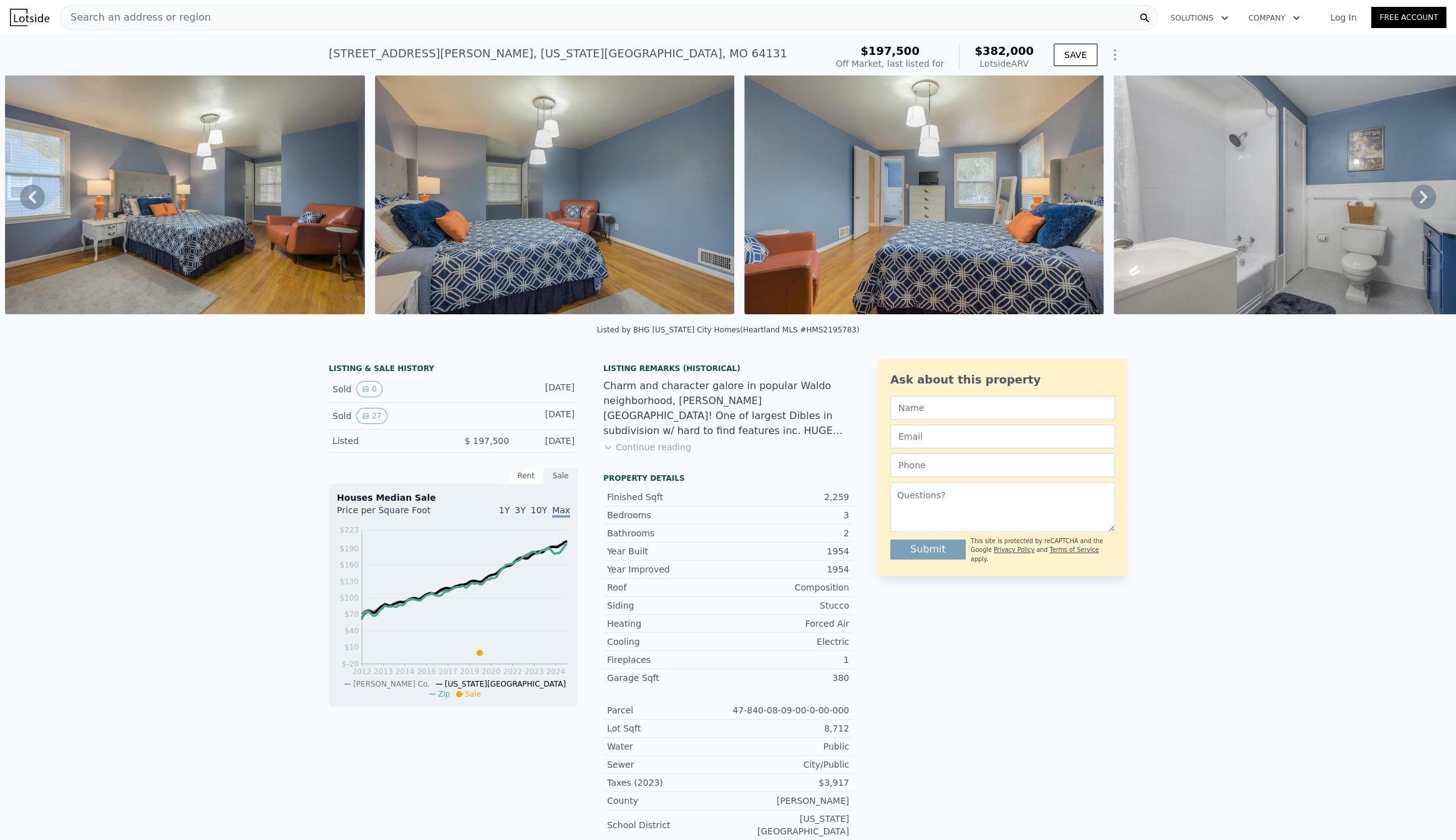
click at [1420, 199] on icon at bounding box center [1423, 197] width 7 height 12
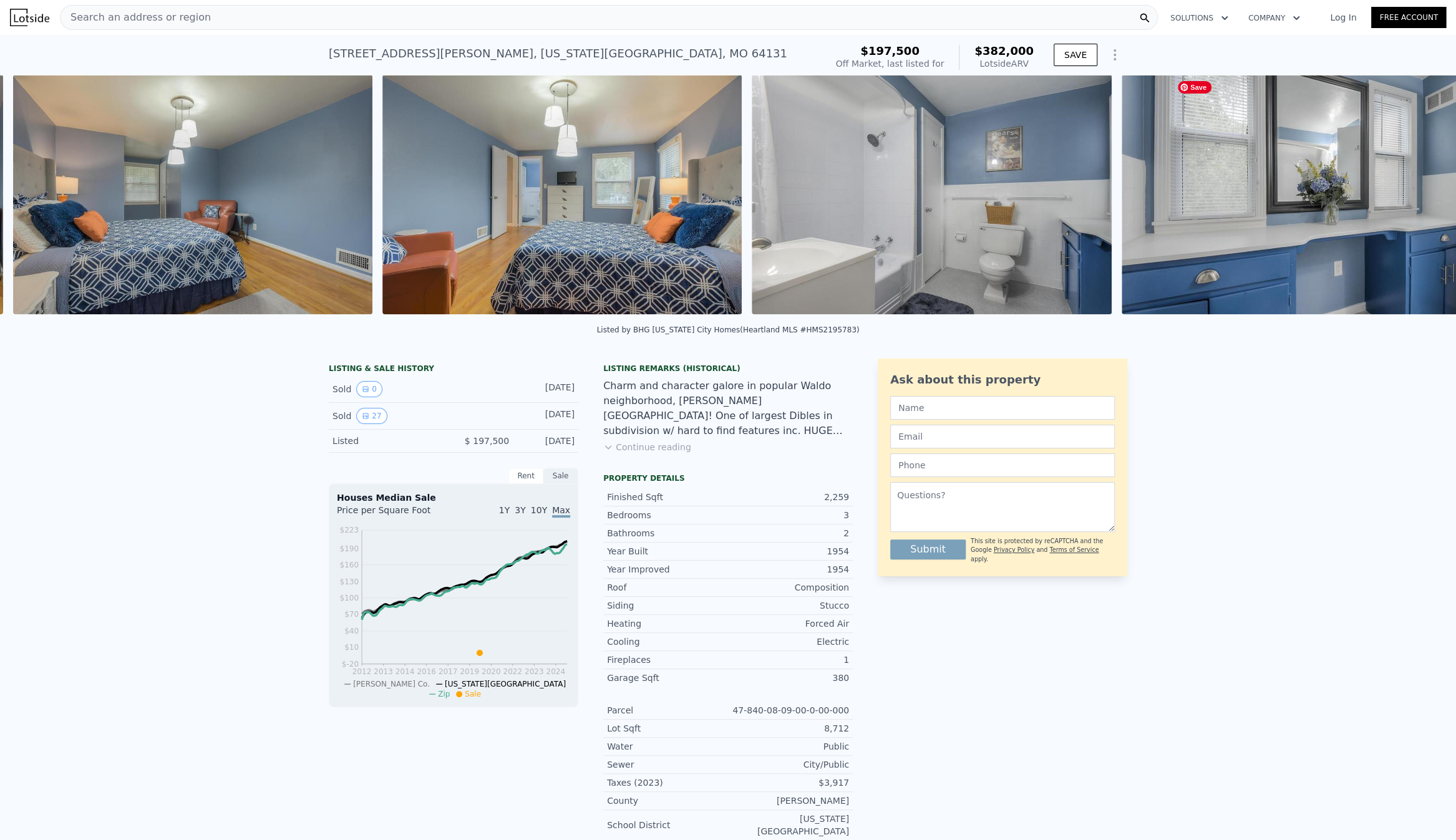
scroll to position [0, 6481]
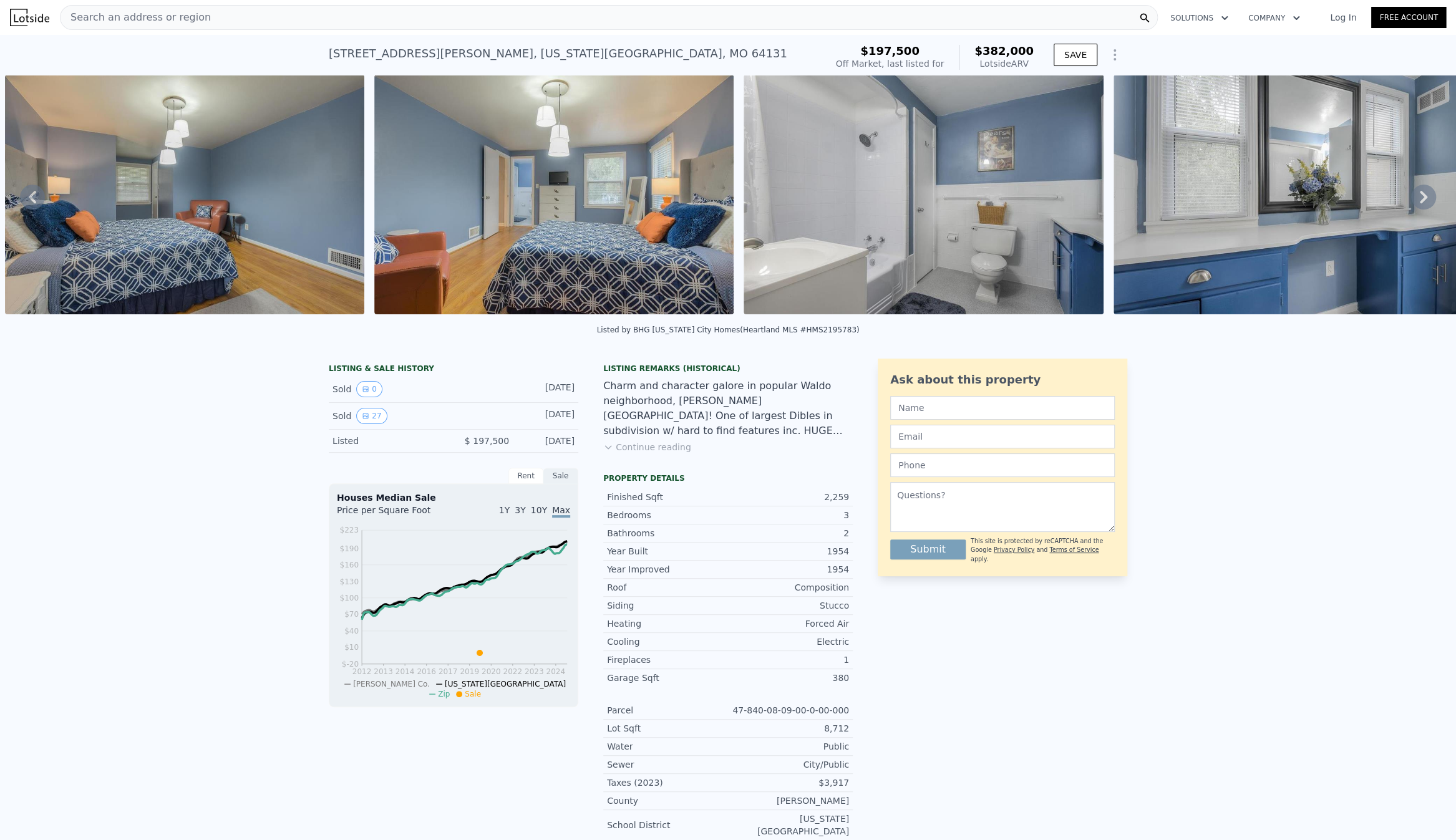
click at [1420, 199] on icon at bounding box center [1423, 197] width 7 height 12
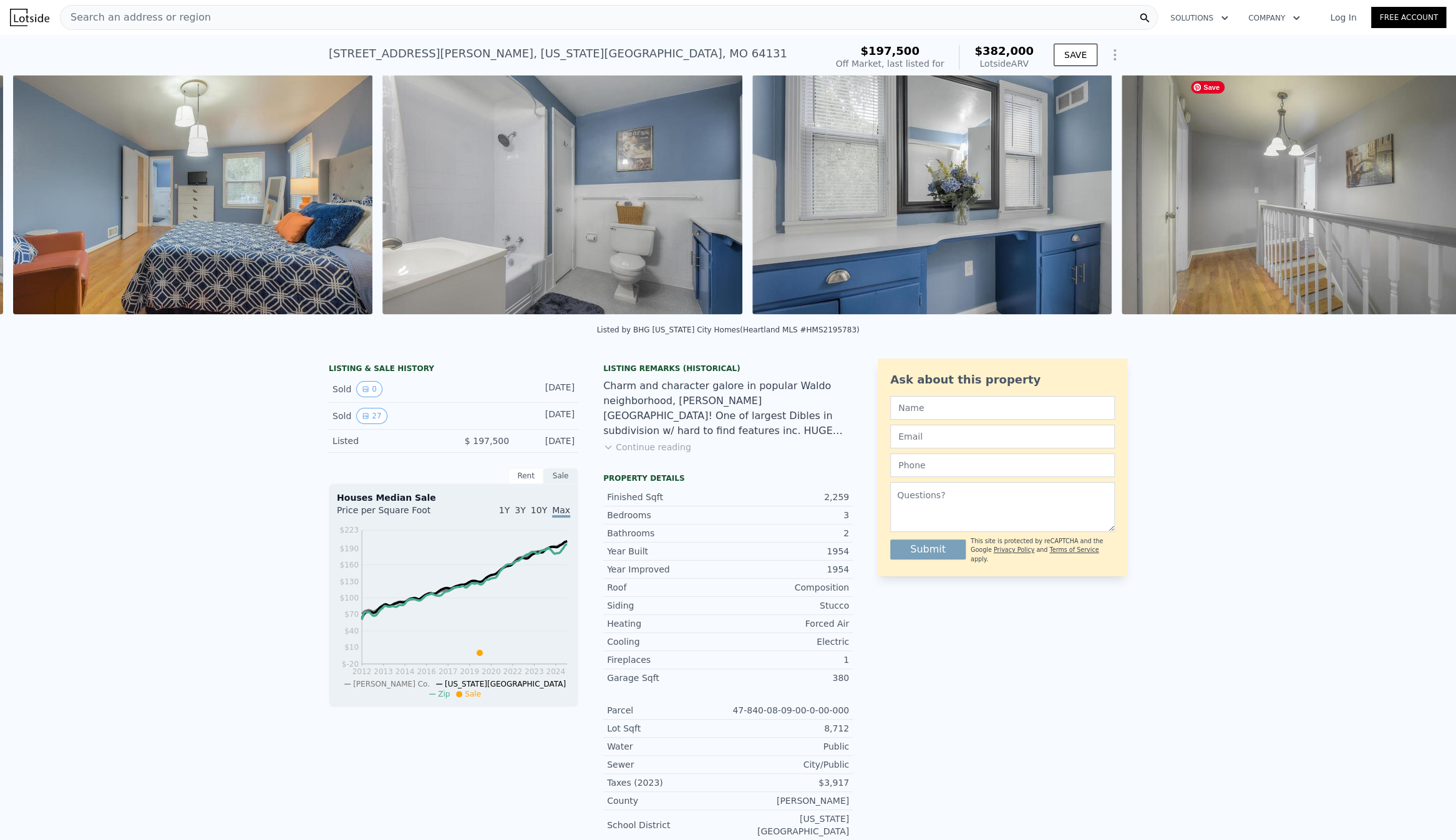
scroll to position [0, 6850]
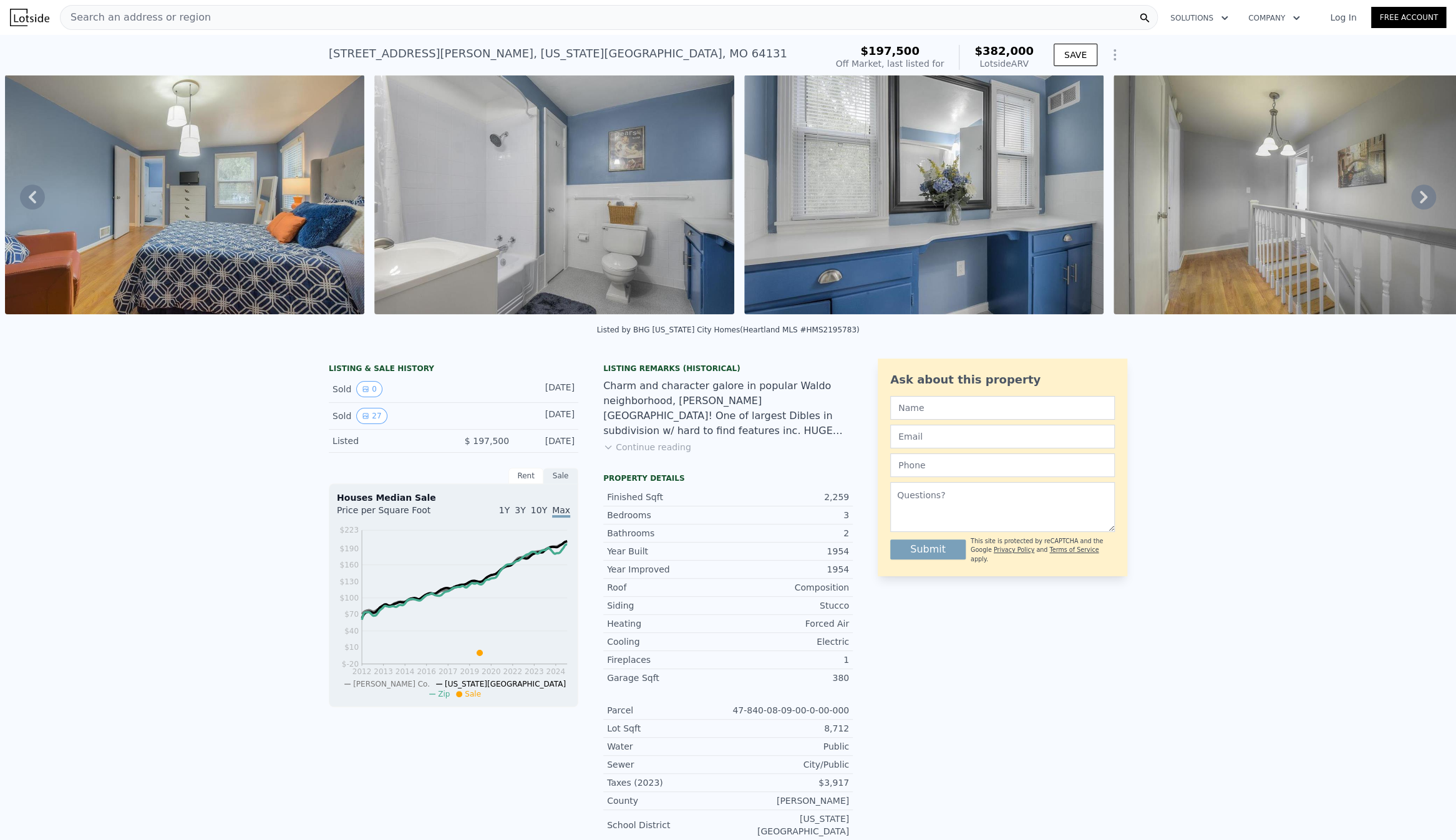
click at [1420, 199] on icon at bounding box center [1423, 197] width 7 height 12
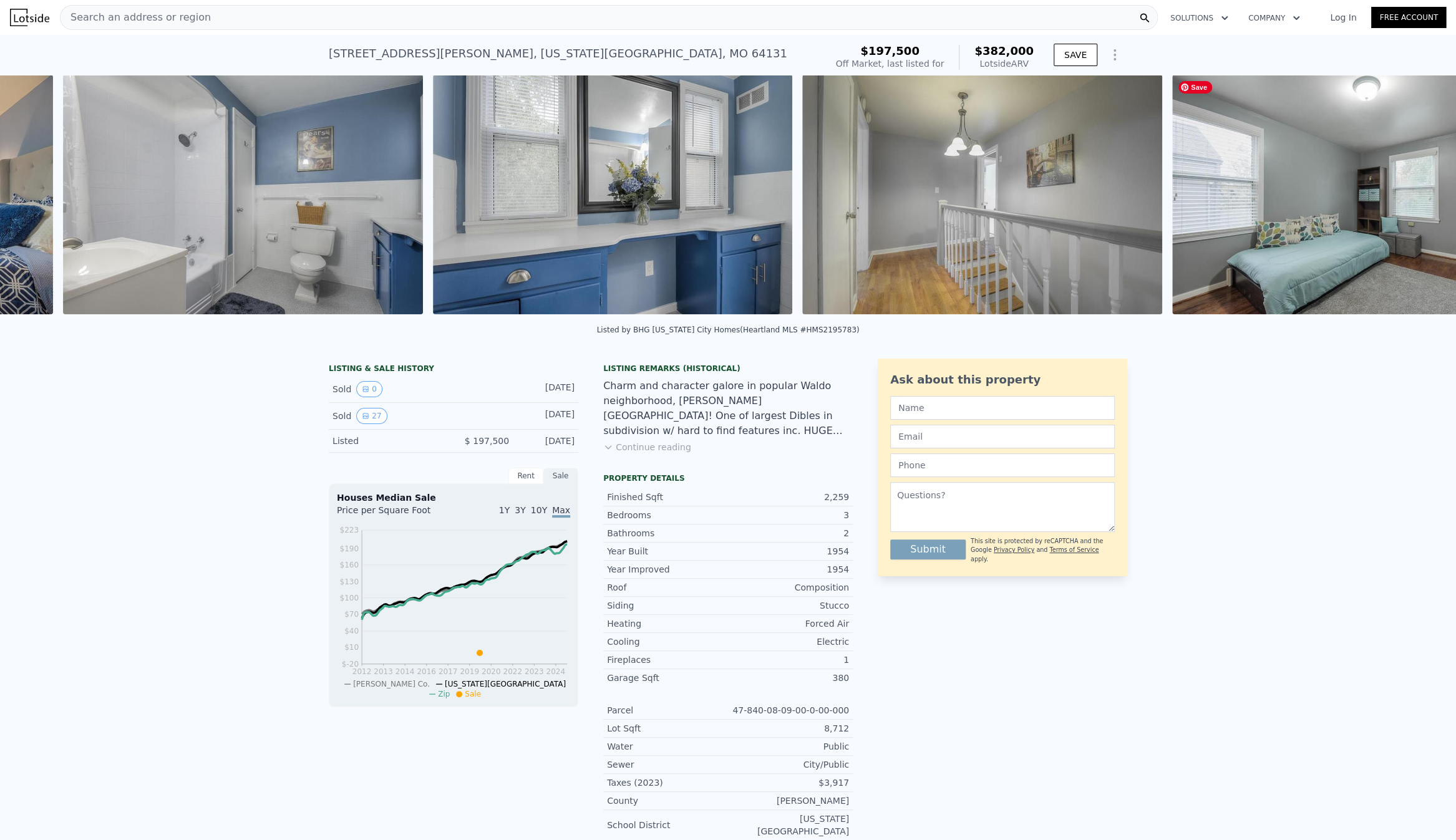
scroll to position [0, 7220]
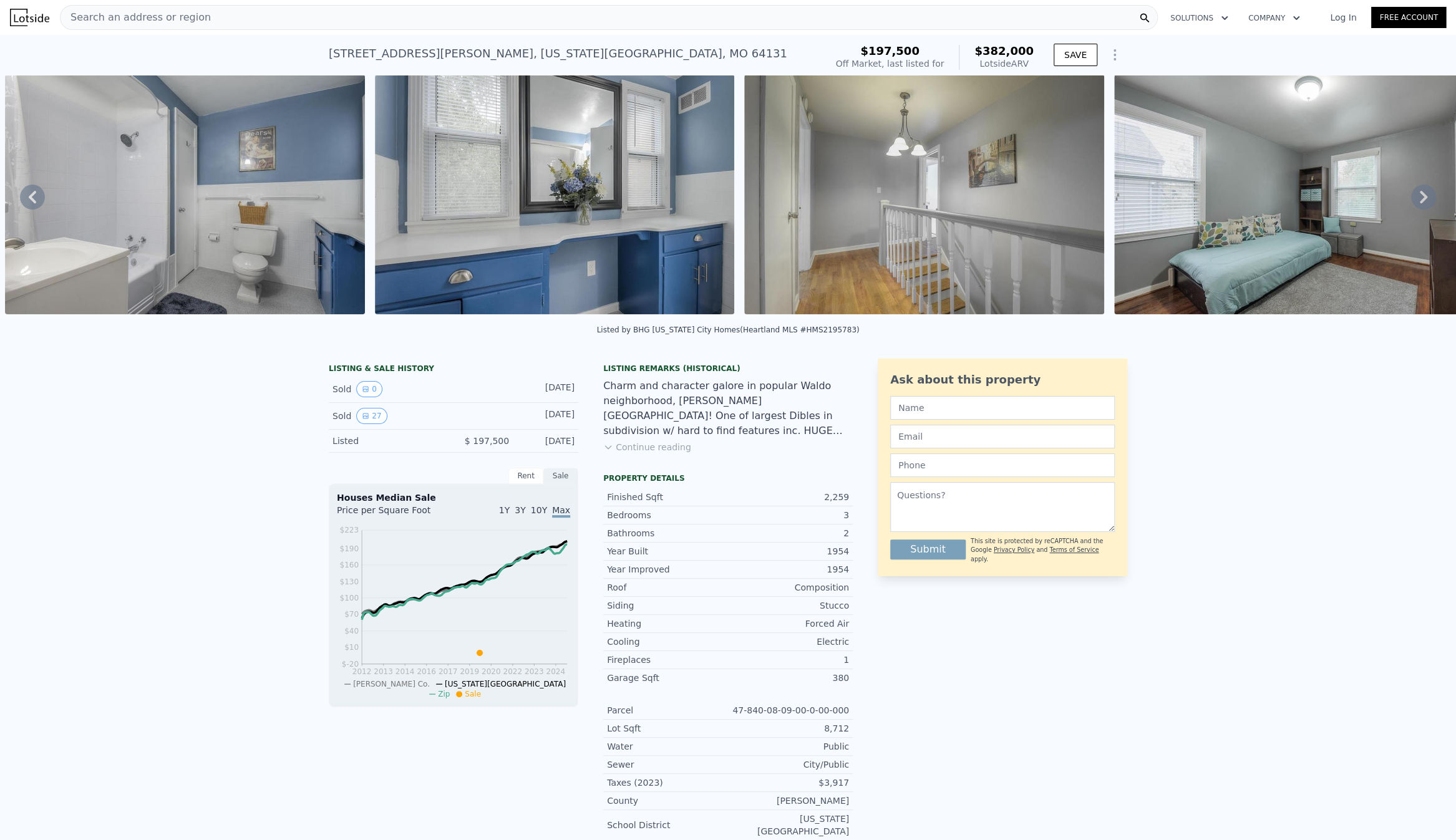
click at [1420, 199] on icon at bounding box center [1423, 197] width 7 height 12
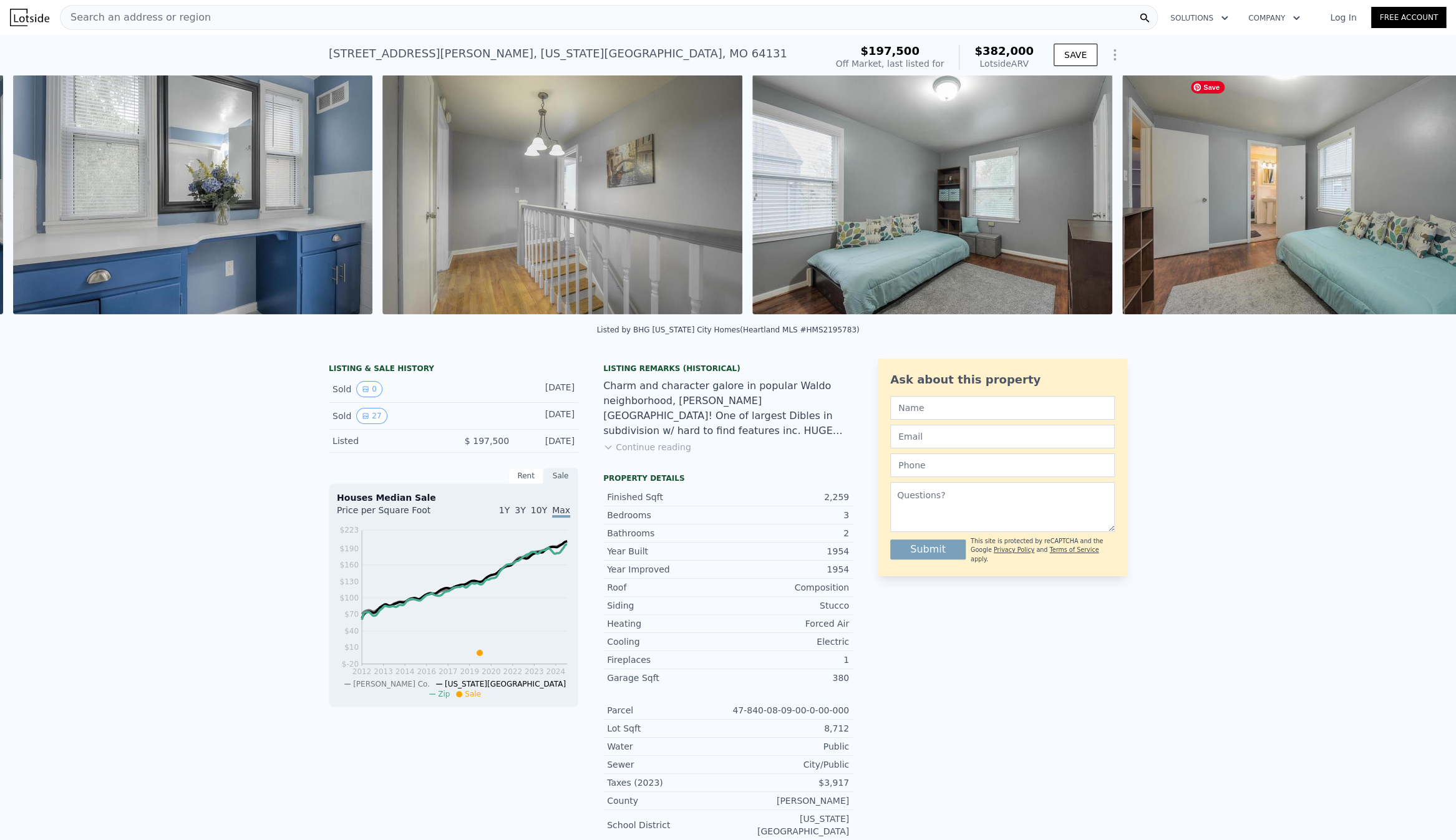
scroll to position [0, 7589]
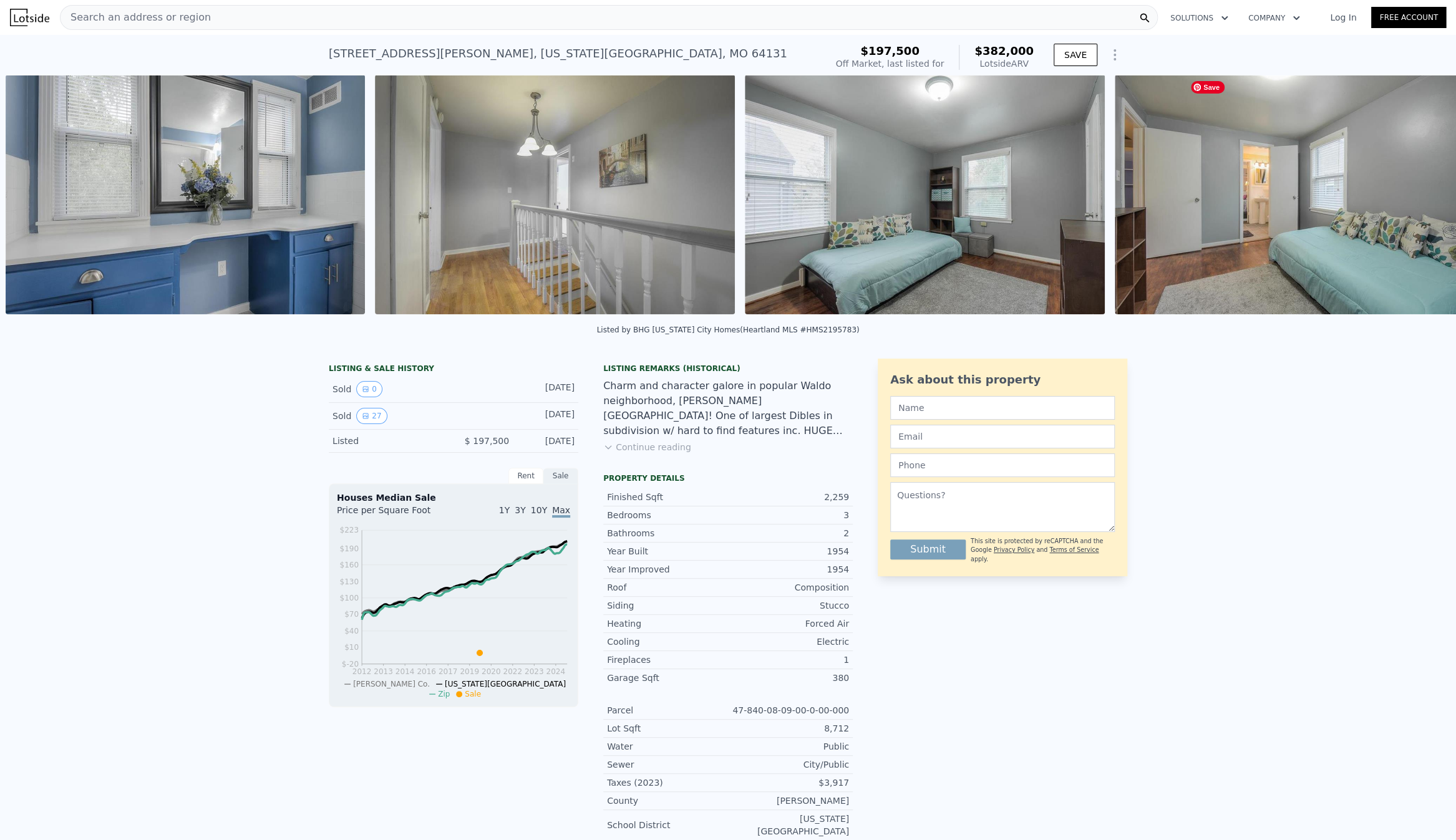
click at [1412, 199] on img at bounding box center [1294, 194] width 359 height 240
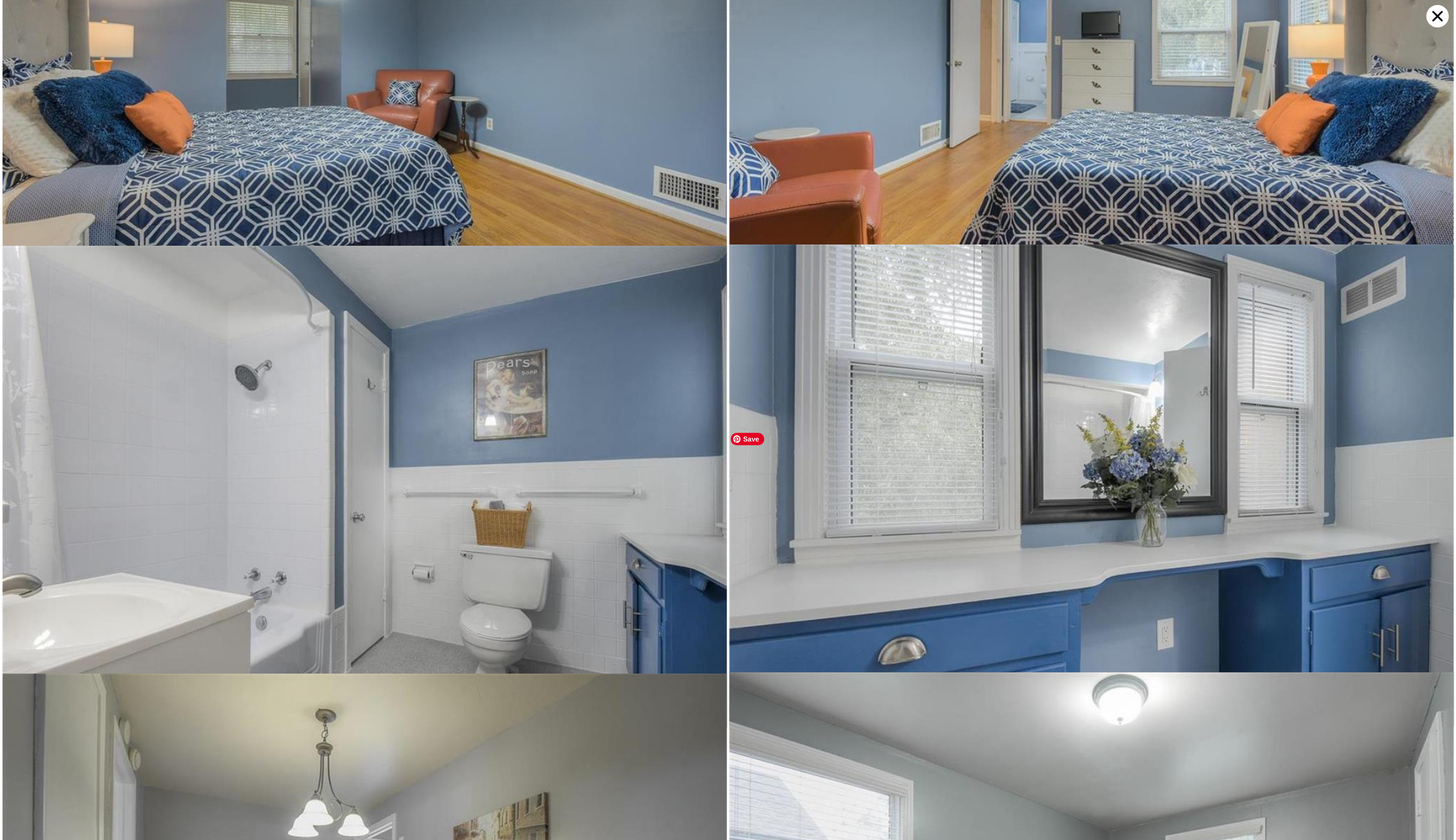
scroll to position [3424, 0]
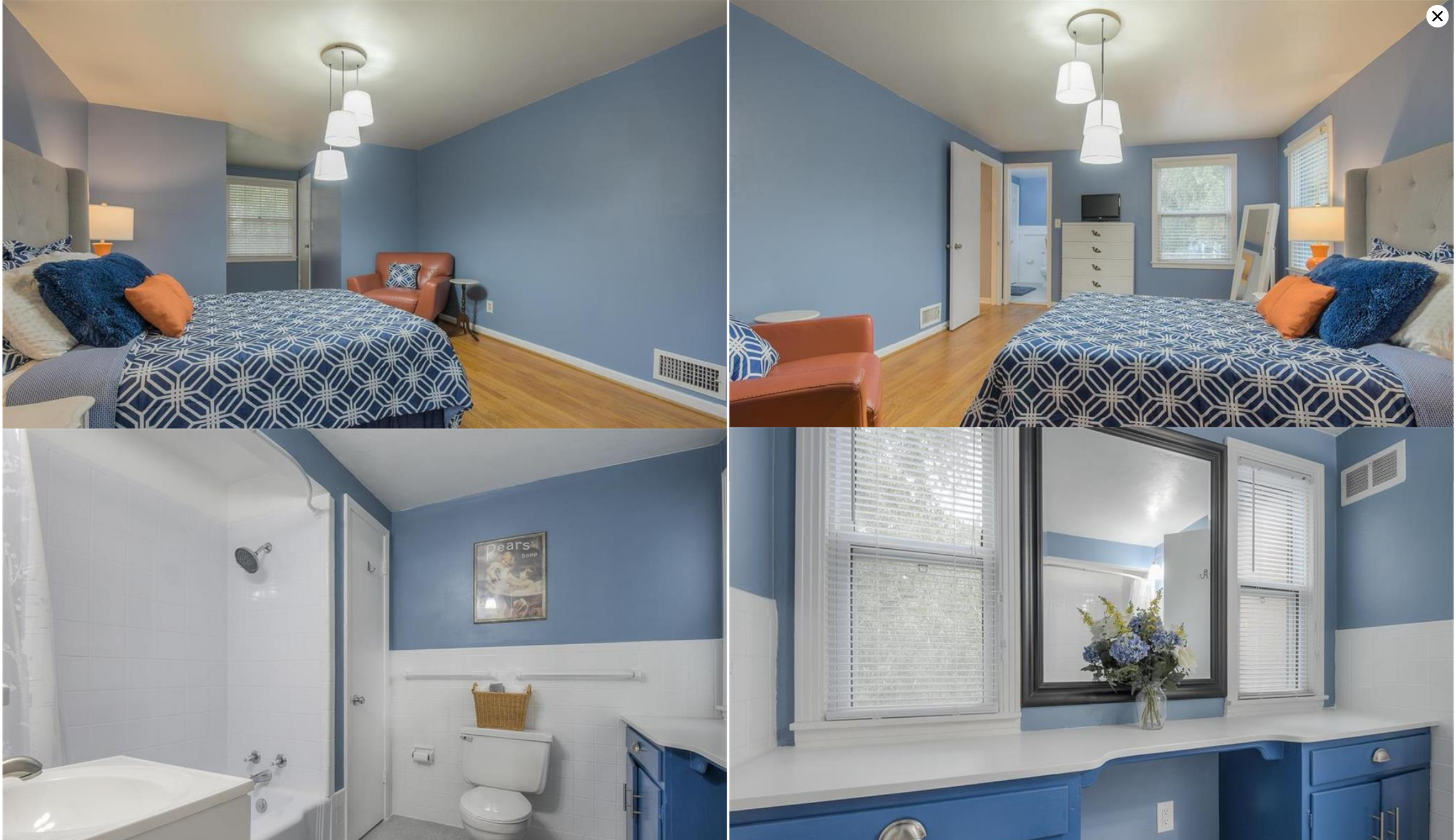
click at [1430, 14] on icon at bounding box center [1436, 16] width 22 height 22
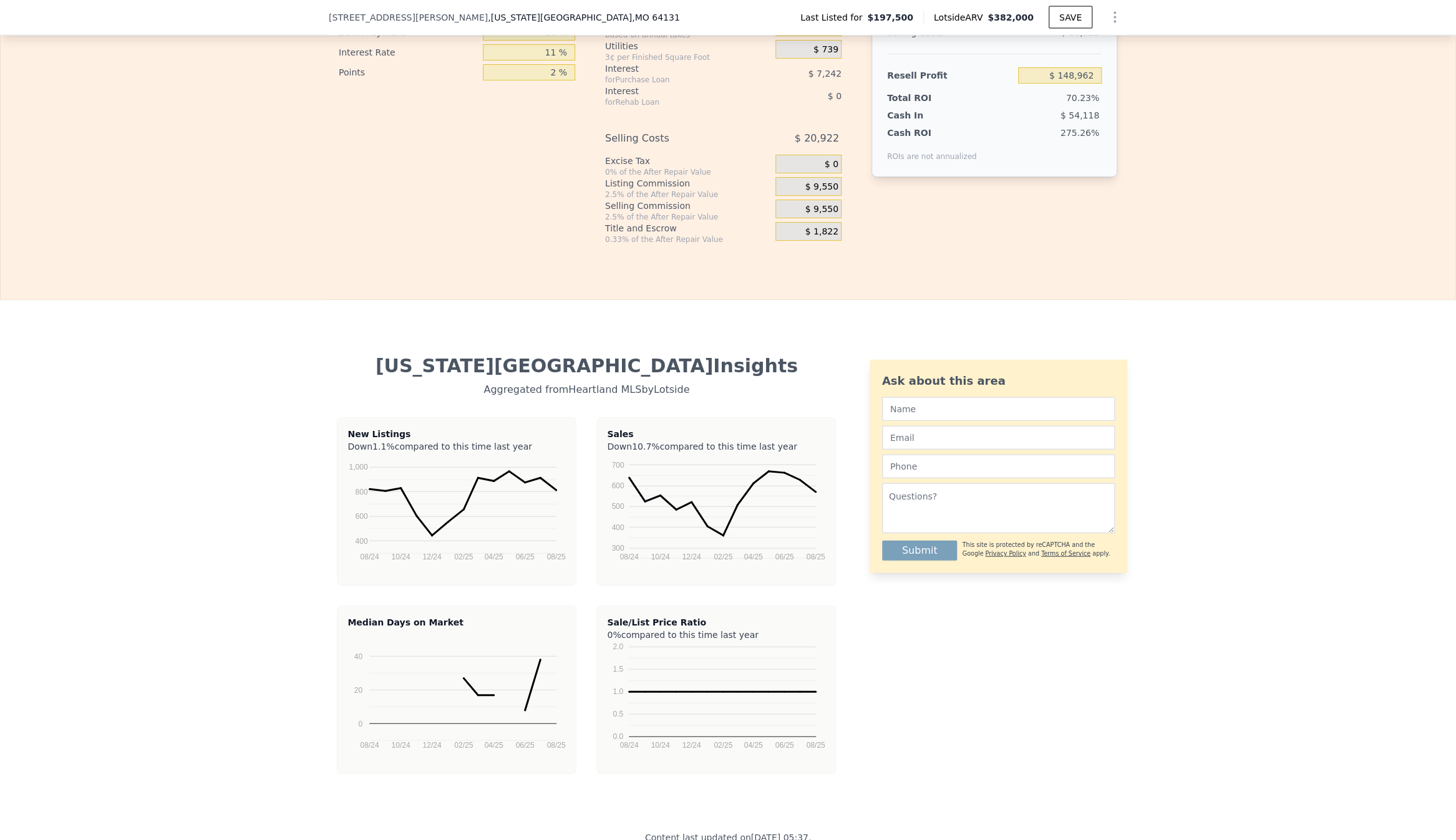
scroll to position [1866, 0]
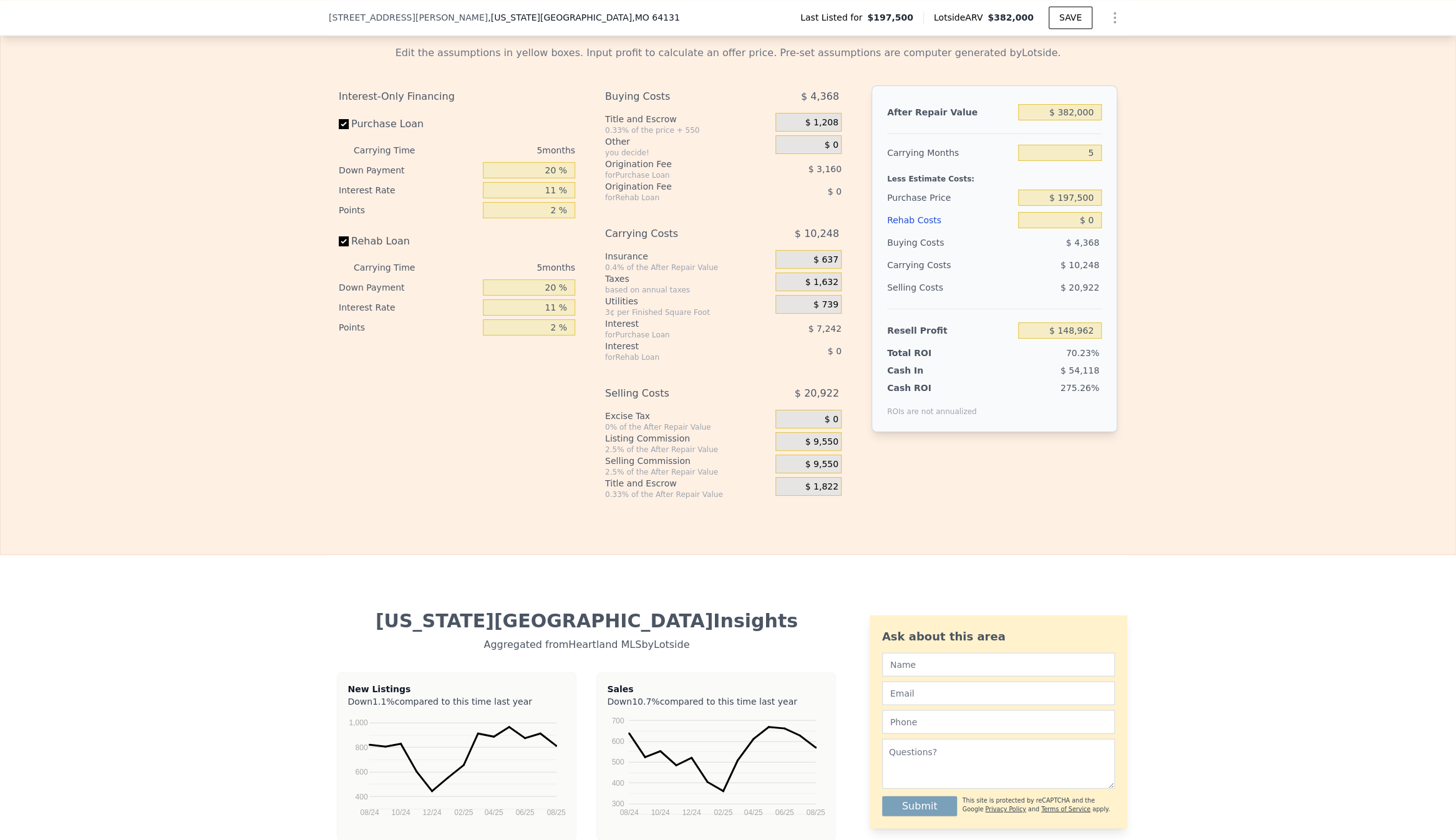
drag, startPoint x: 1303, startPoint y: 637, endPoint x: 1309, endPoint y: 602, distance: 35.5
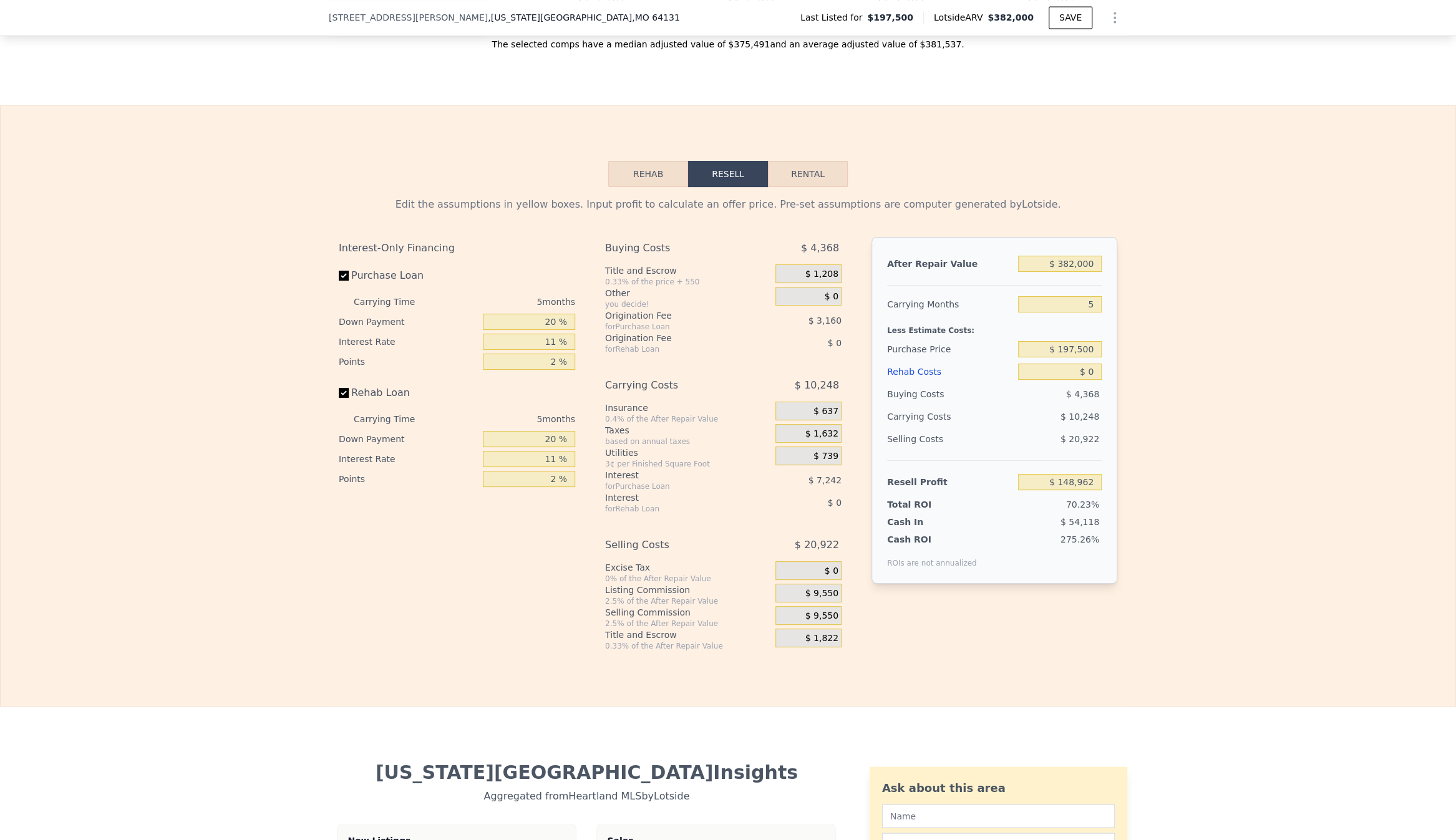
drag, startPoint x: 1247, startPoint y: 731, endPoint x: 1258, endPoint y: 690, distance: 42.4
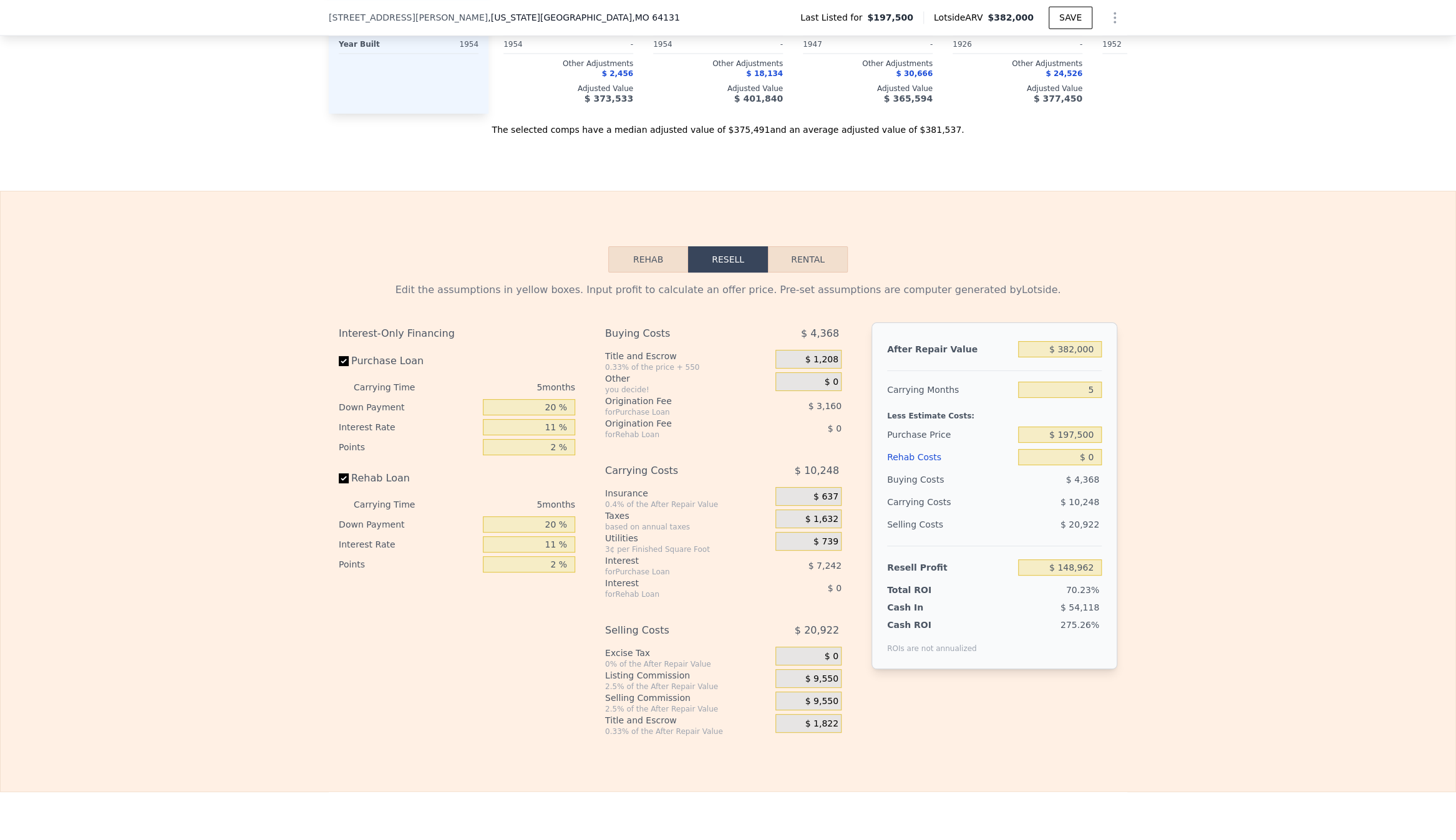
scroll to position [1623, 0]
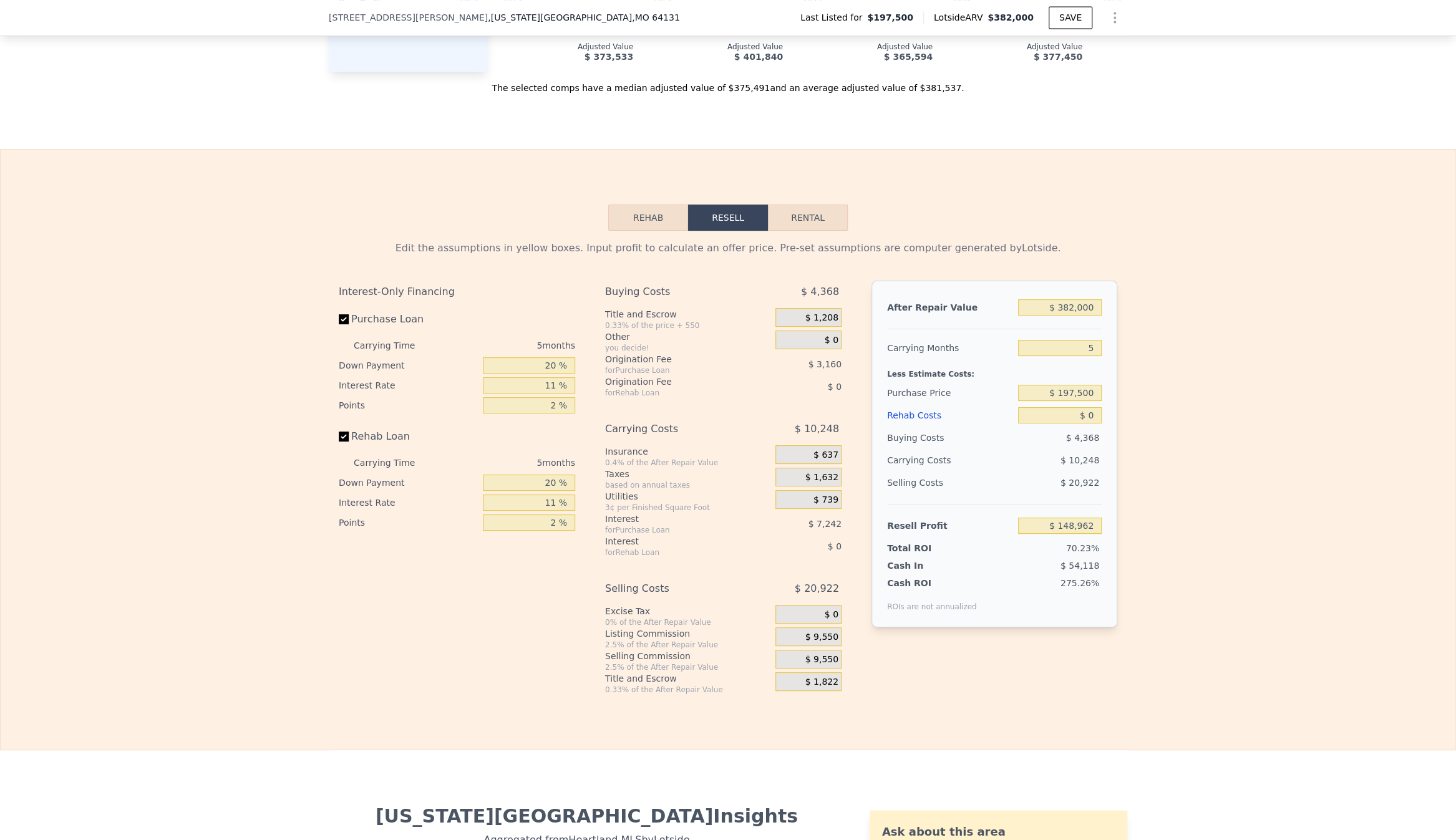
drag, startPoint x: 1200, startPoint y: 569, endPoint x: 1202, endPoint y: 553, distance: 16.1
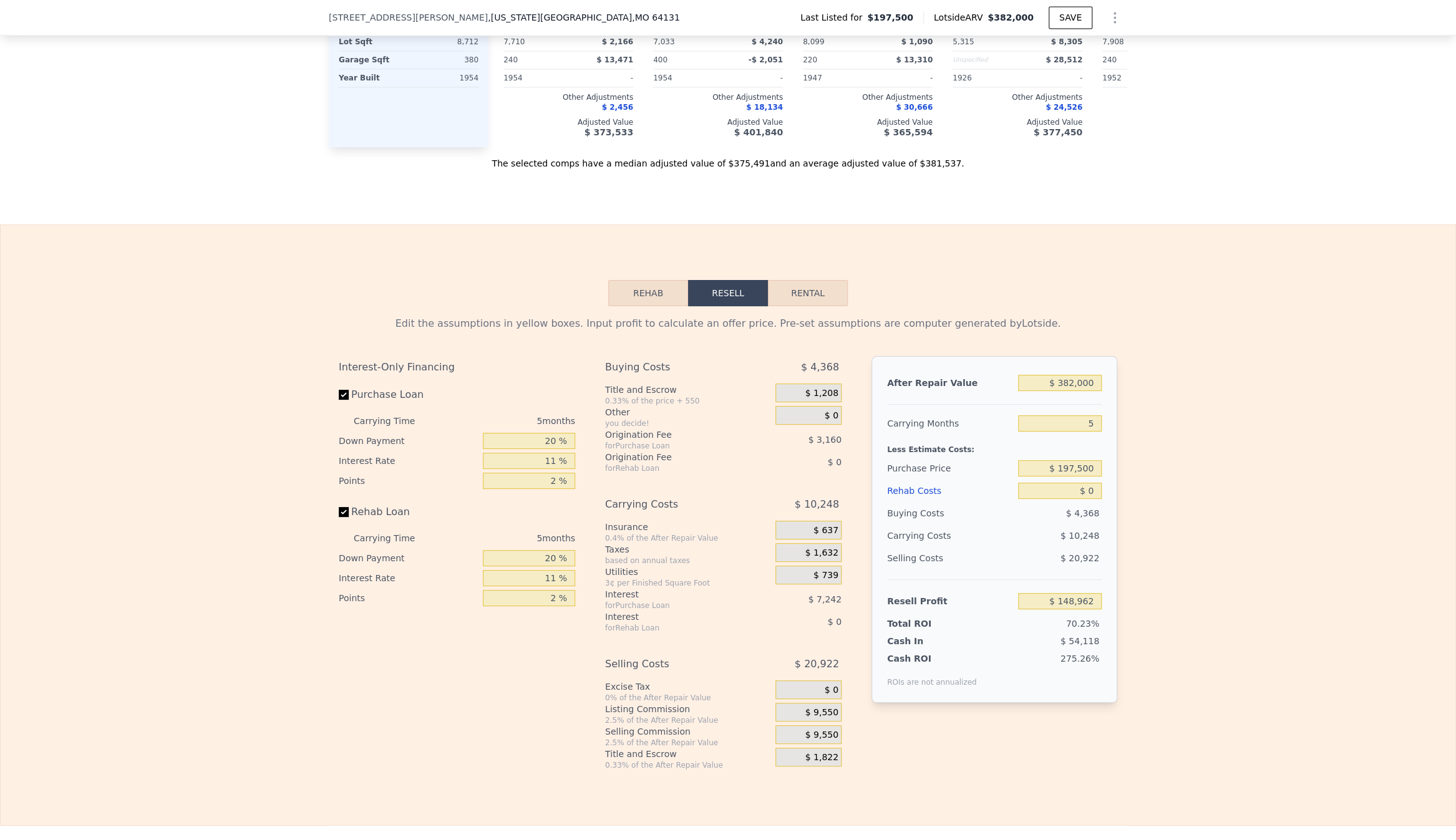
scroll to position [1521, 0]
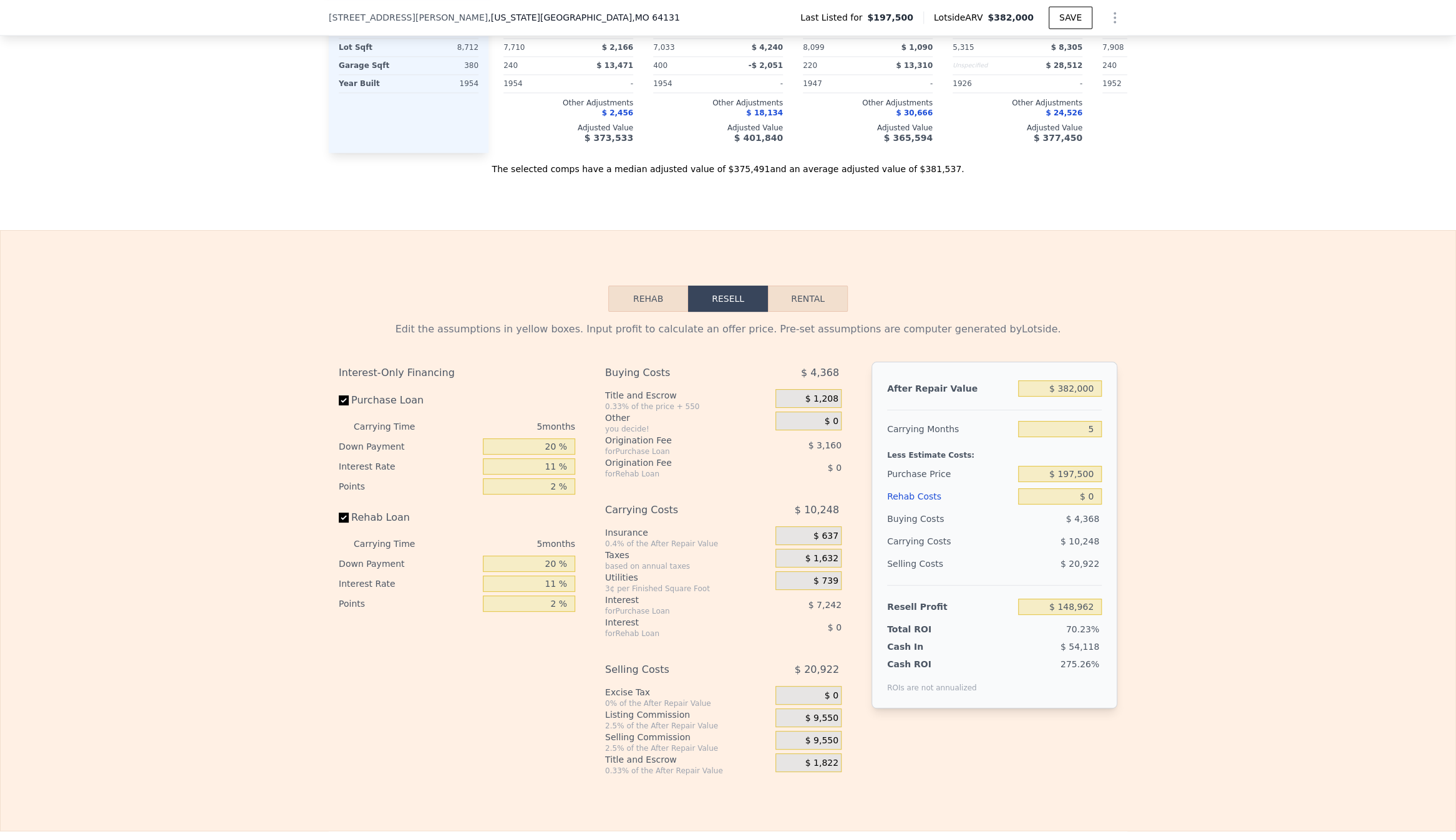
drag, startPoint x: 1185, startPoint y: 558, endPoint x: 1185, endPoint y: 531, distance: 27.0
click at [645, 301] on button "Rehab" at bounding box center [648, 298] width 80 height 26
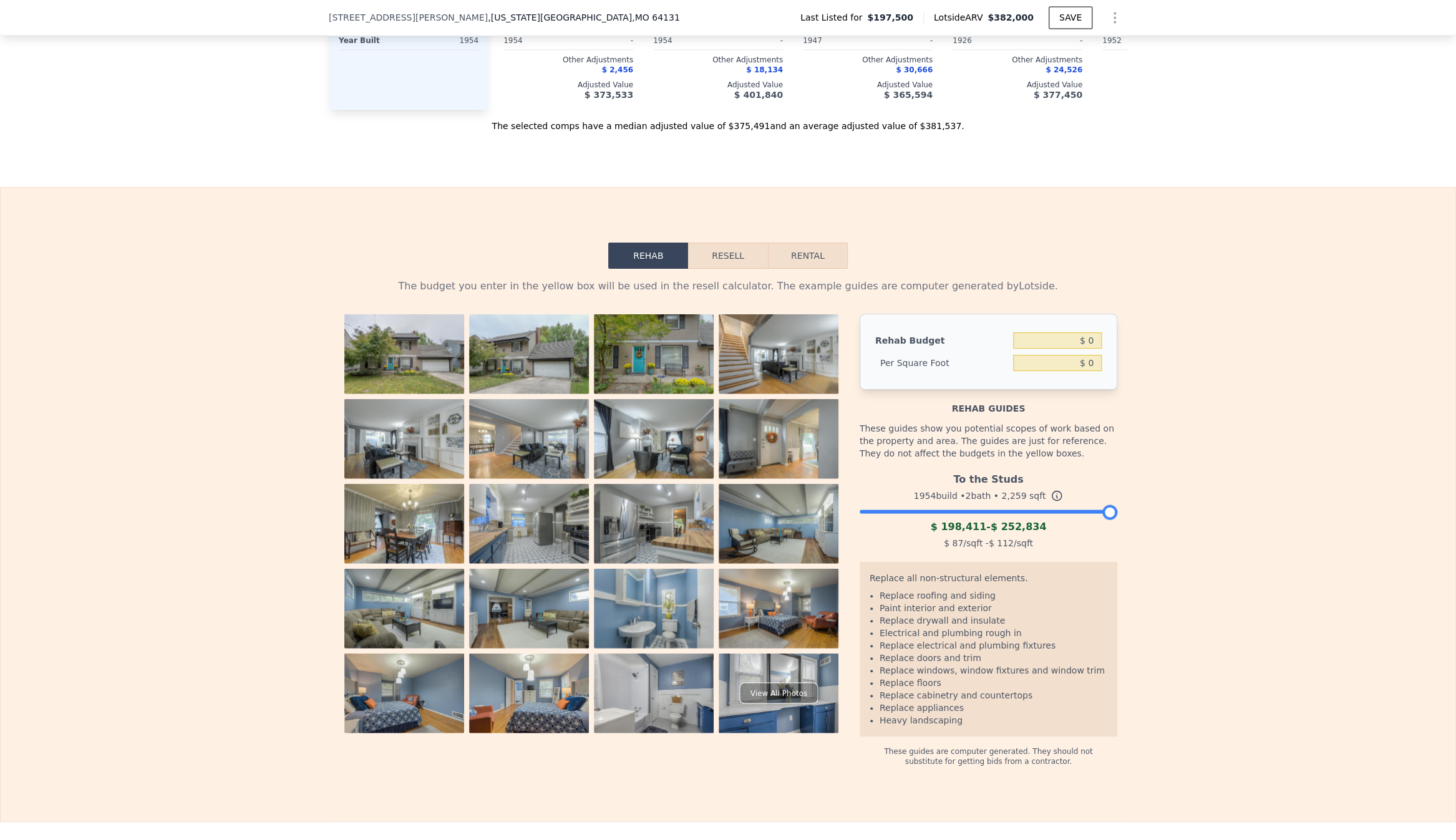
scroll to position [1584, 0]
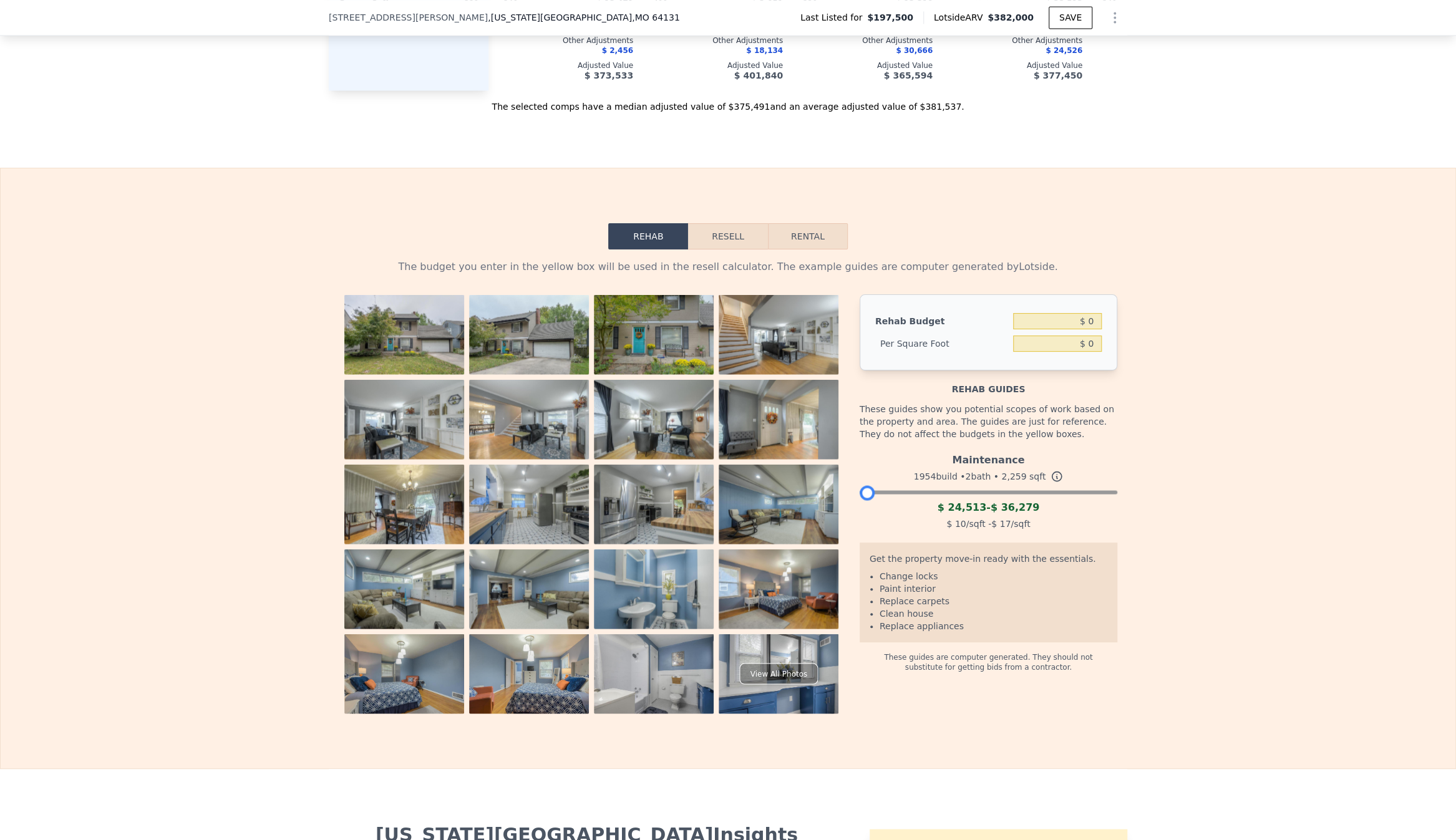
drag, startPoint x: 1106, startPoint y: 498, endPoint x: 846, endPoint y: 491, distance: 260.1
click at [846, 491] on div "View All Photos Rehab Budget $ 0 Per Square Foot $ 0 Rehab guides These guides …" at bounding box center [727, 504] width 779 height 419
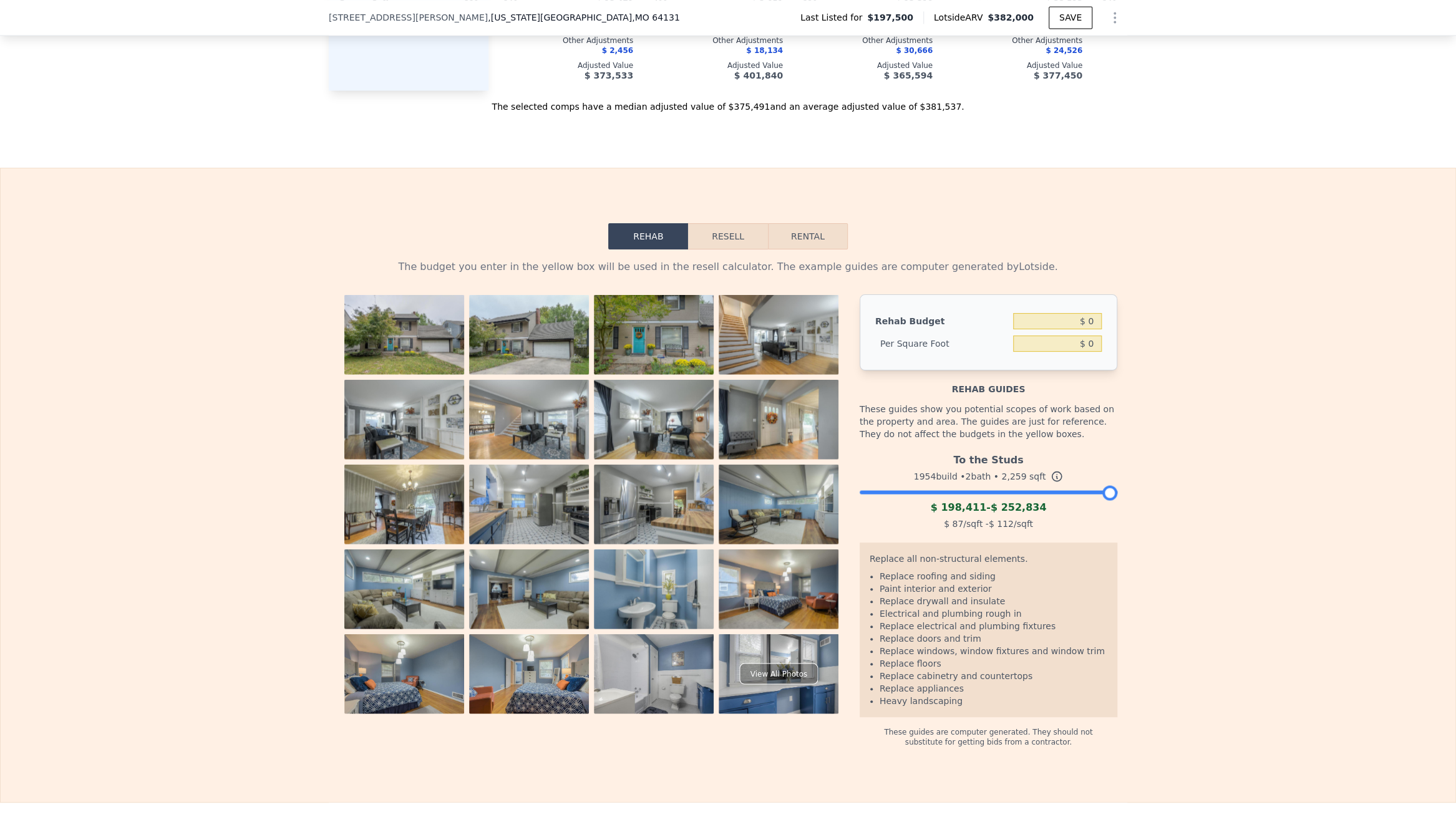
drag, startPoint x: 865, startPoint y: 494, endPoint x: 1130, endPoint y: 495, distance: 265.0
click at [1130, 495] on div "The budget you enter in the yellow box will be used in the resell calculator. T…" at bounding box center [728, 498] width 1455 height 498
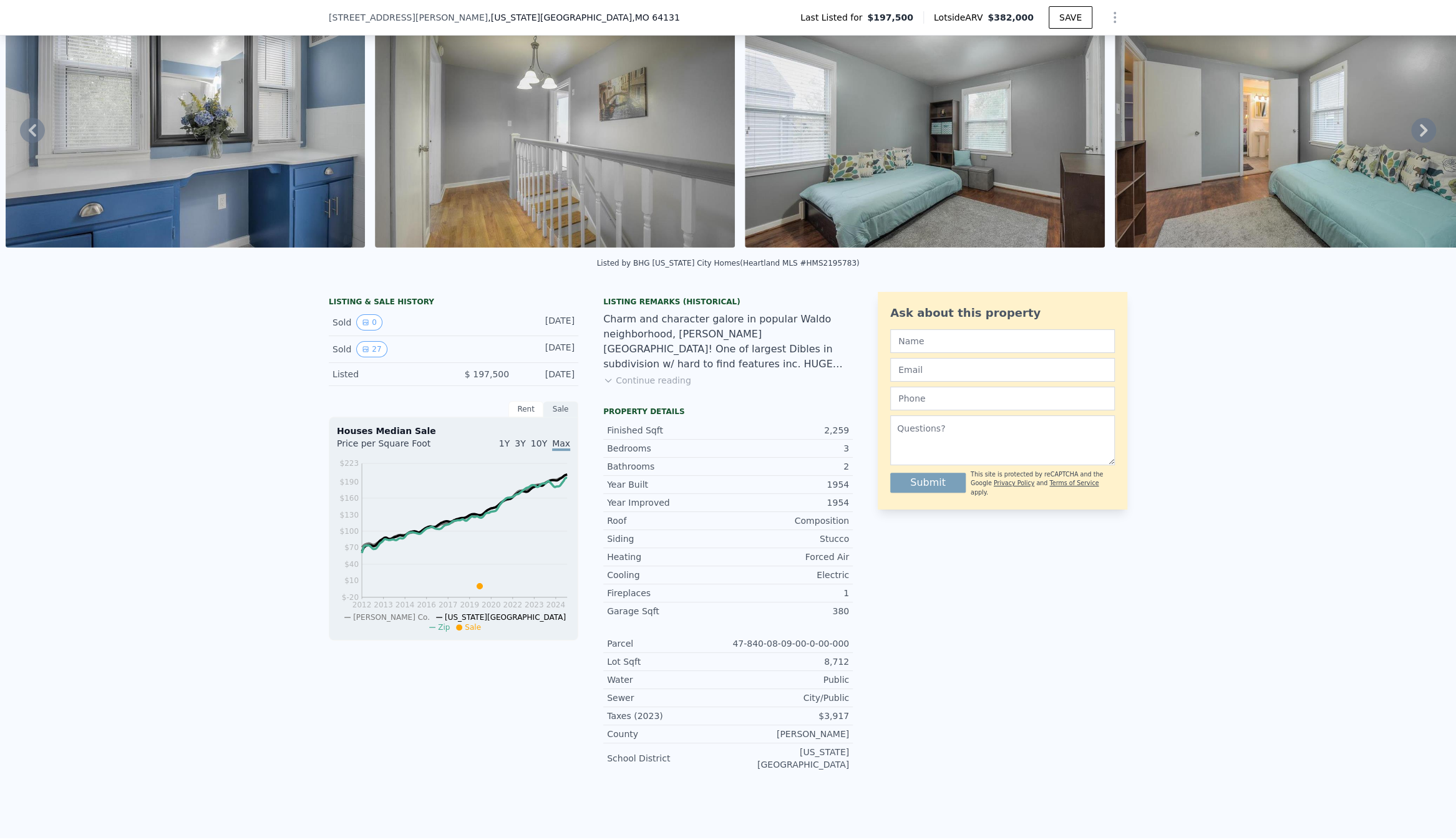
scroll to position [0, 0]
